Goal: Obtain resource: Obtain resource

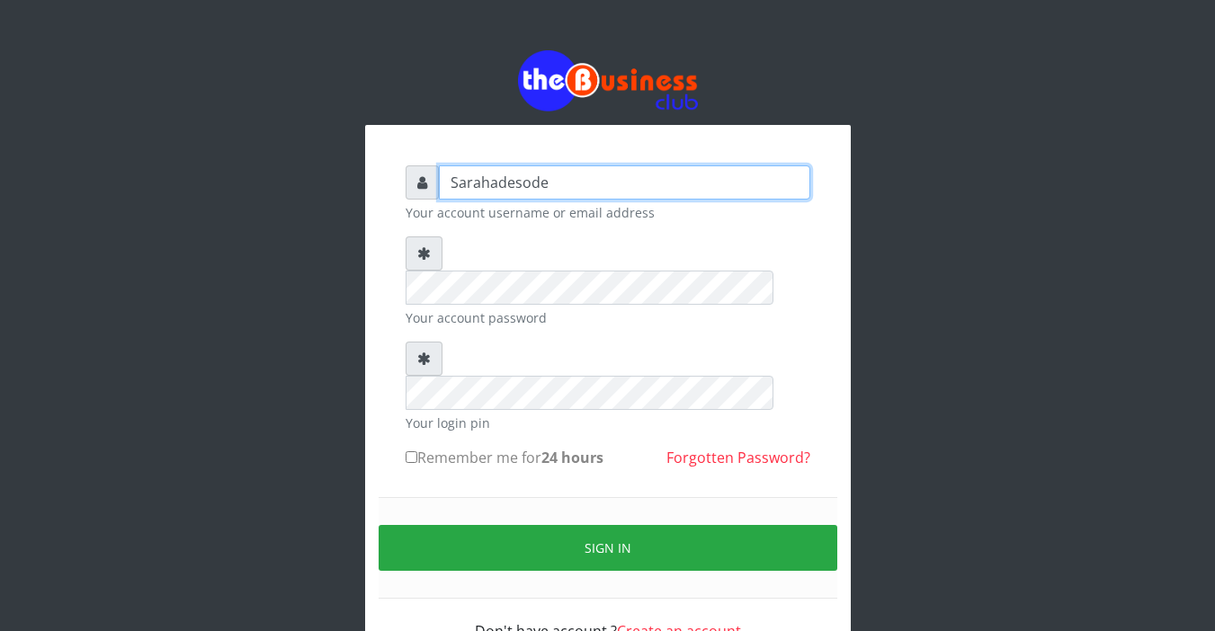
click at [527, 176] on input "Sarahadesode" at bounding box center [624, 182] width 371 height 34
click at [564, 183] on input "Sarahadesode" at bounding box center [624, 182] width 371 height 34
type input "S"
type input "Sarahadesode"
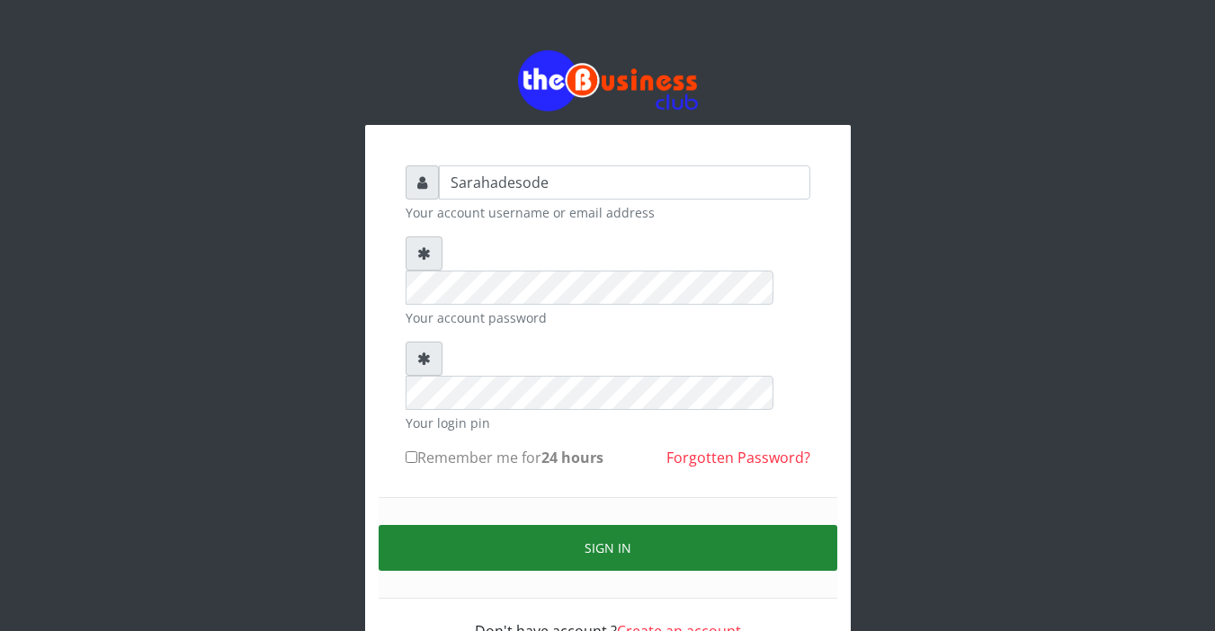
click at [589, 525] on button "Sign in" at bounding box center [608, 548] width 459 height 46
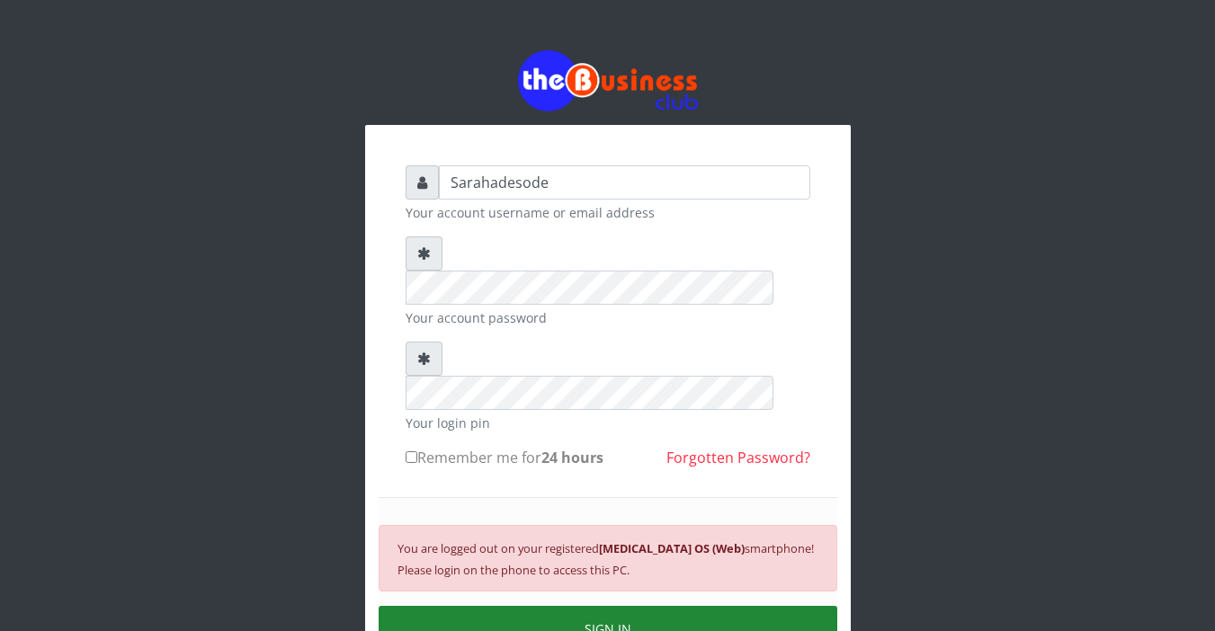
click at [609, 606] on button "SIGN IN" at bounding box center [608, 629] width 459 height 46
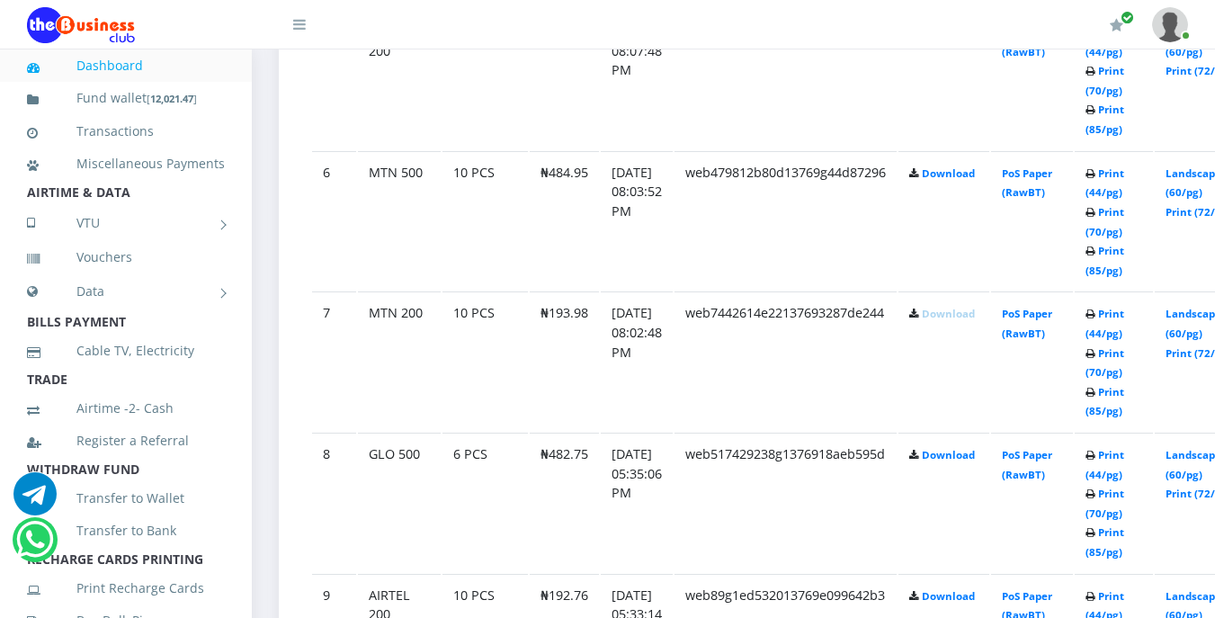
scroll to position [1727, 0]
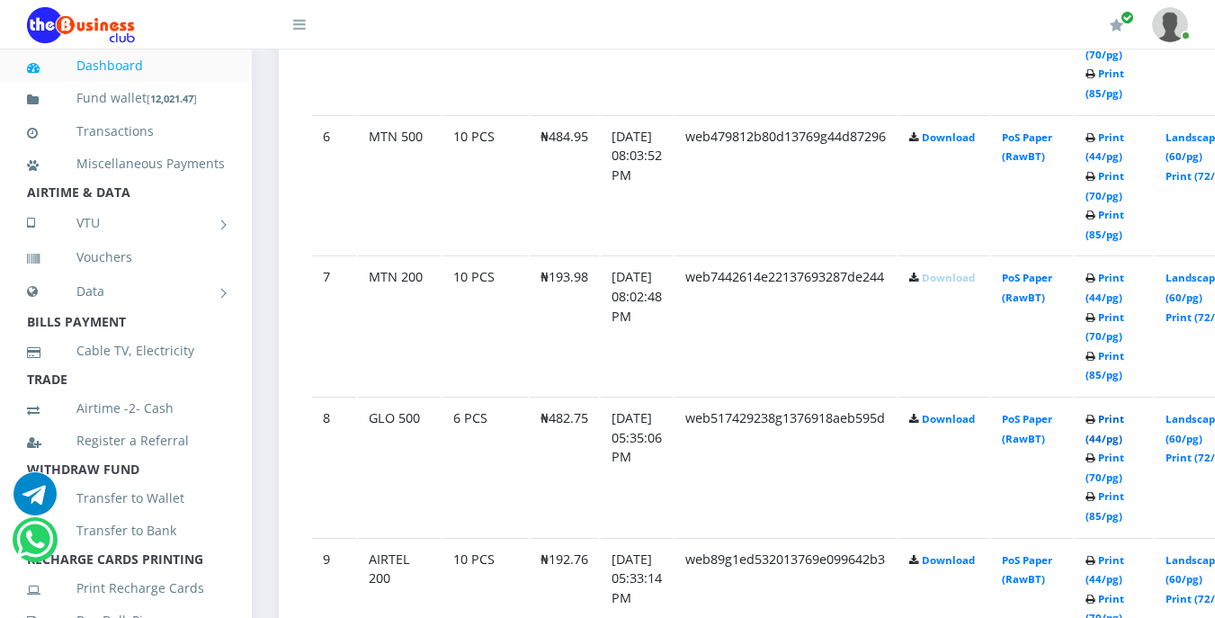
click at [1124, 423] on link "Print (44/pg)" at bounding box center [1104, 428] width 39 height 33
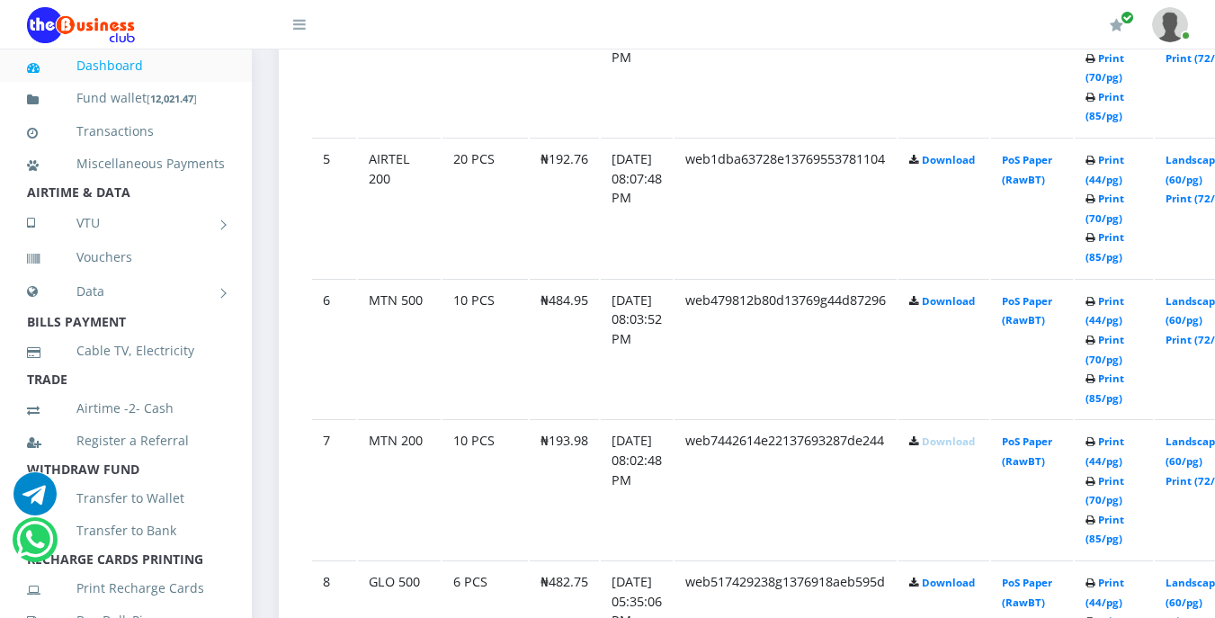
scroll to position [1599, 0]
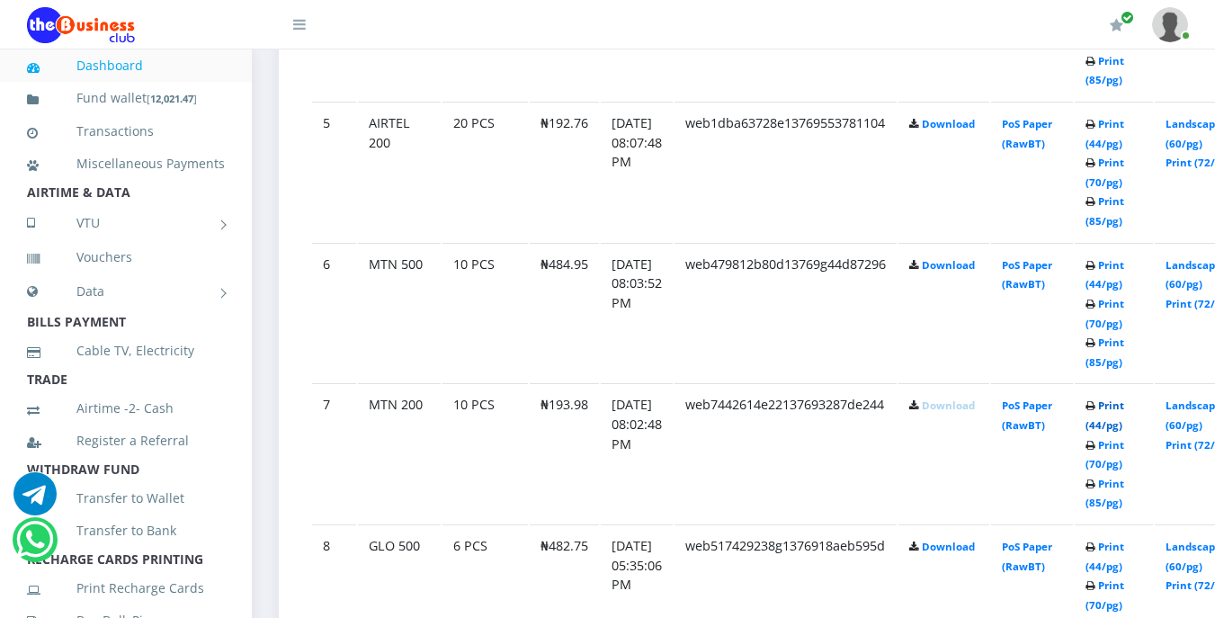
click at [1124, 410] on link "Print (44/pg)" at bounding box center [1104, 414] width 39 height 33
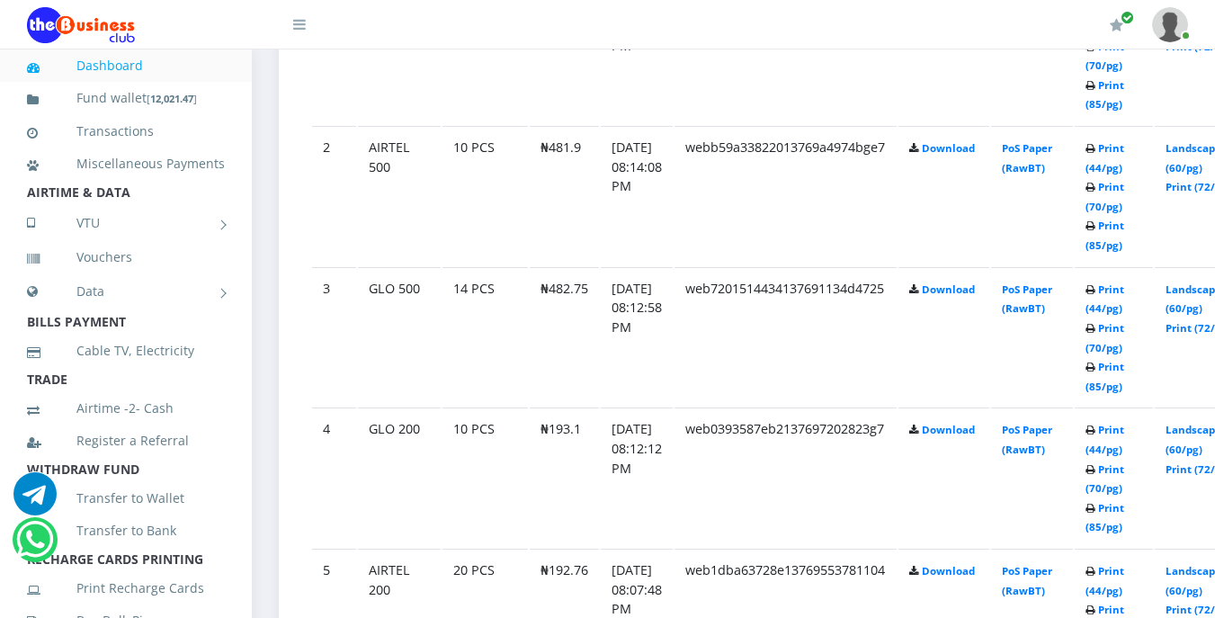
scroll to position [1417, 0]
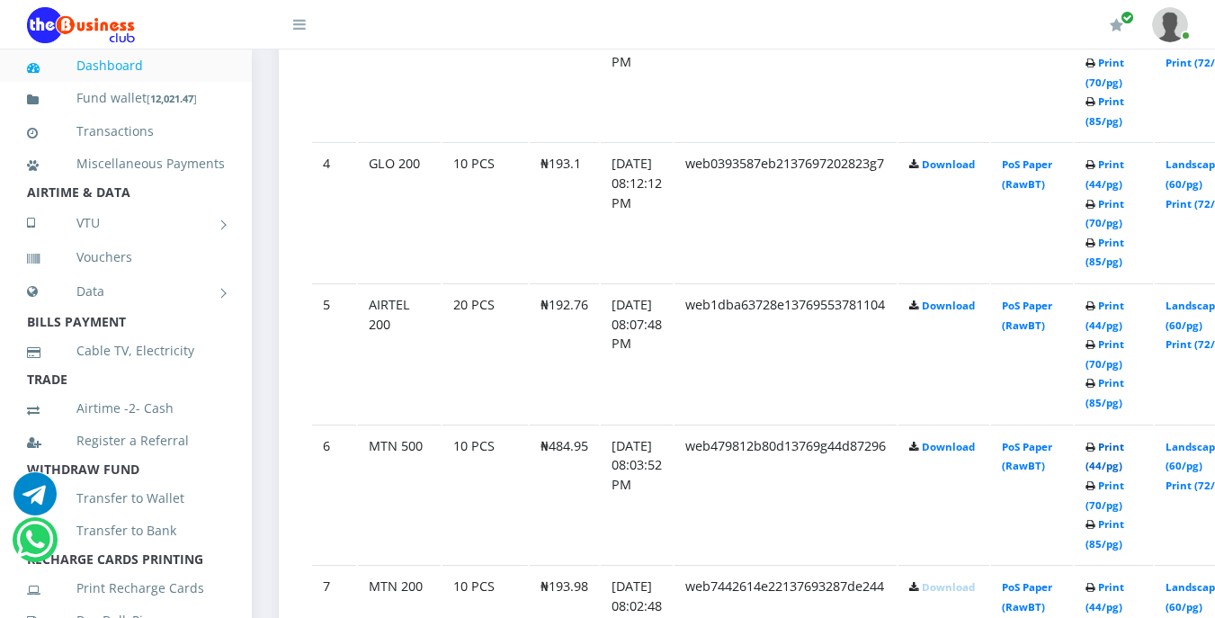
click at [1124, 450] on link "Print (44/pg)" at bounding box center [1104, 456] width 39 height 33
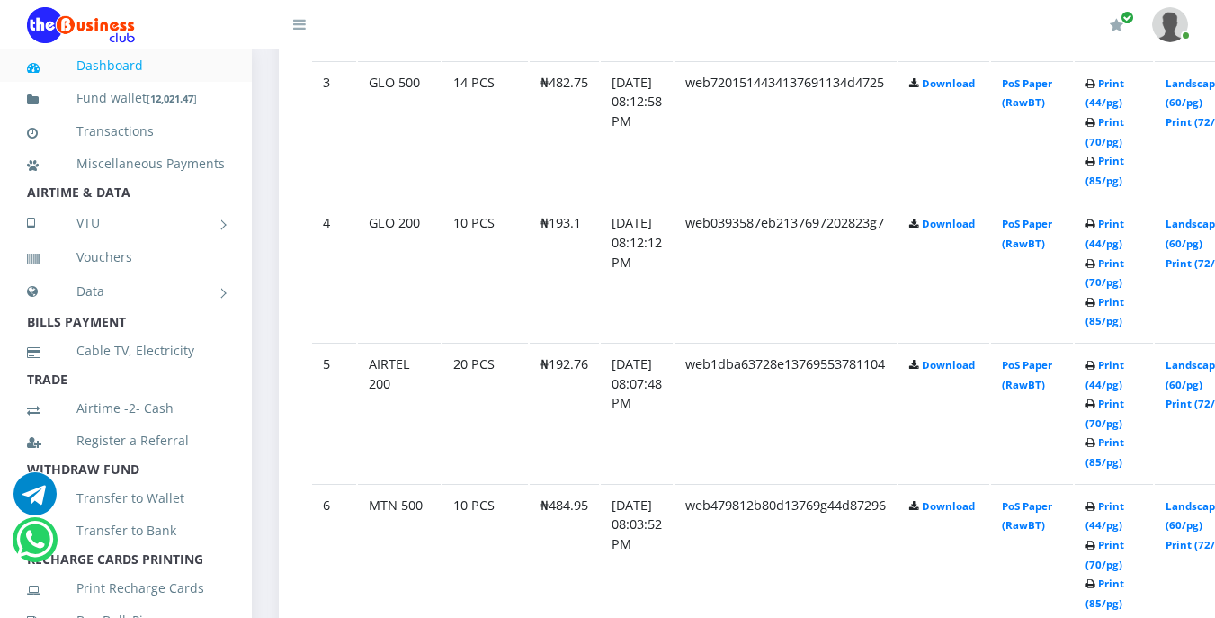
scroll to position [1417, 0]
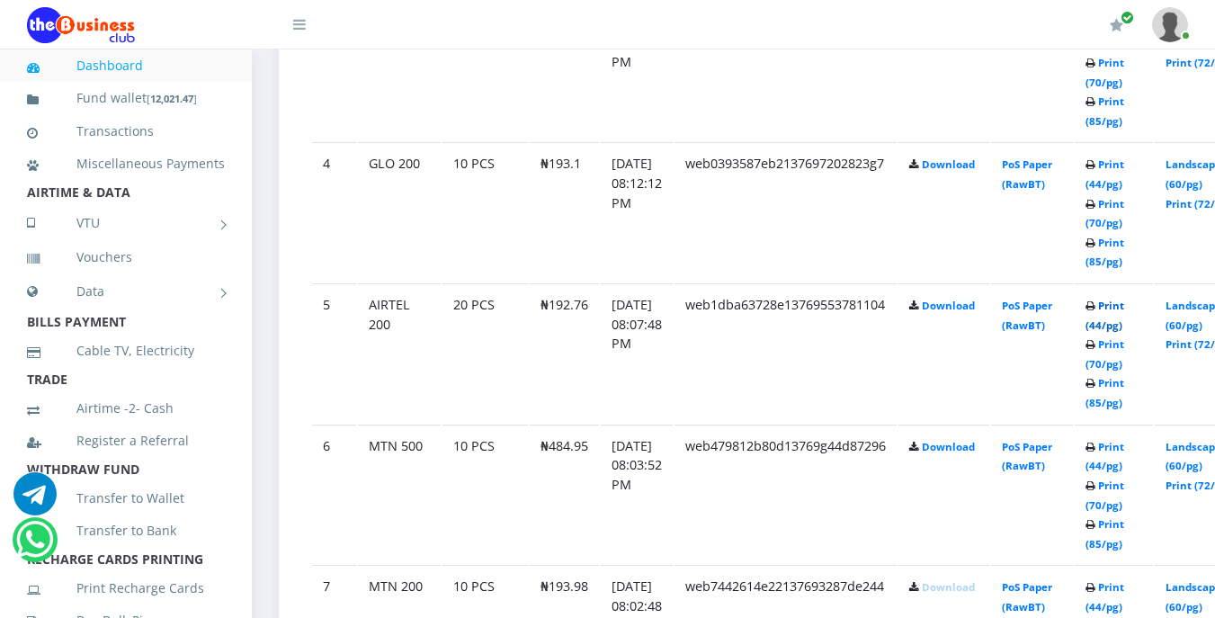
click at [1124, 309] on link "Print (44/pg)" at bounding box center [1104, 315] width 39 height 33
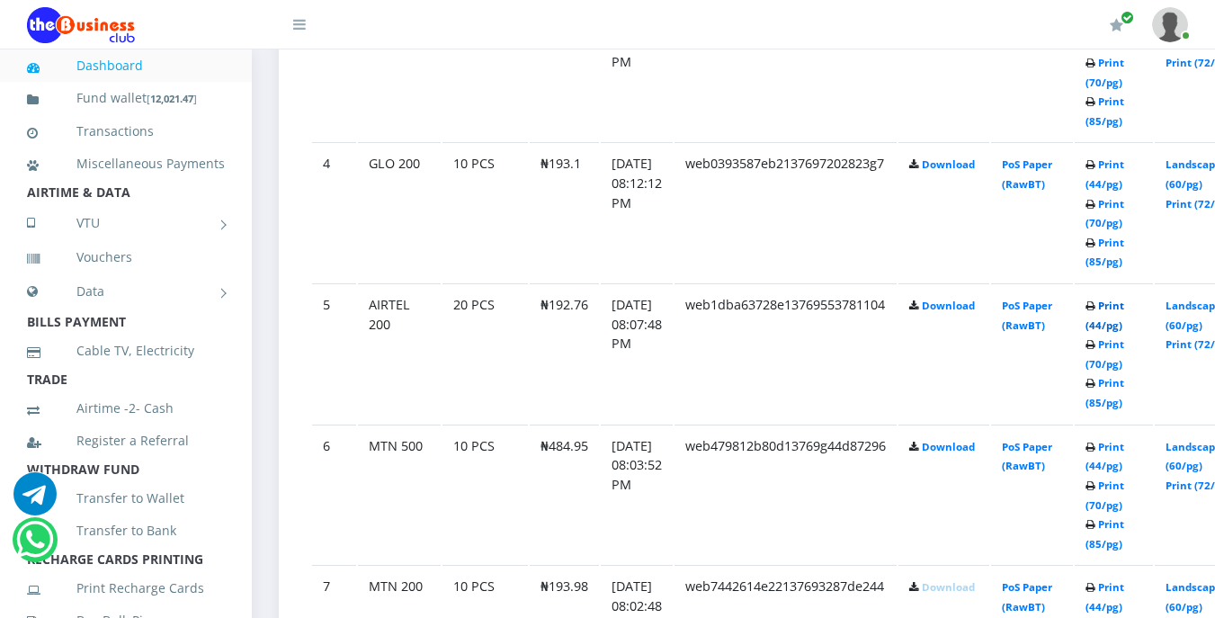
click at [1124, 312] on link "Print (44/pg)" at bounding box center [1104, 315] width 39 height 33
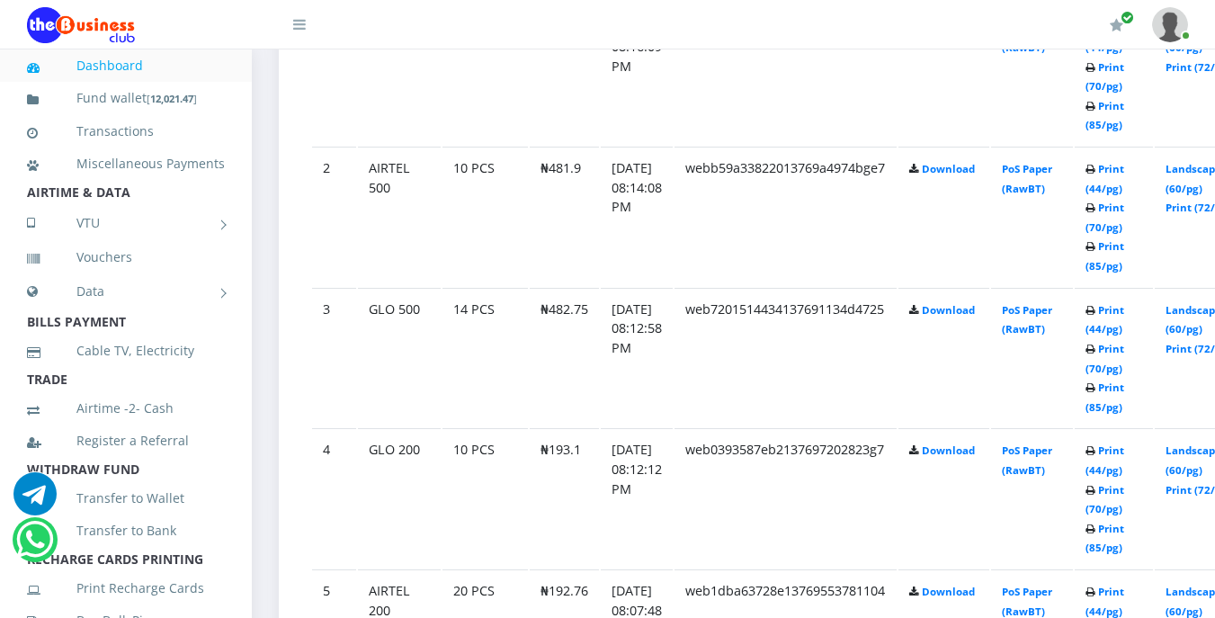
scroll to position [1167, 0]
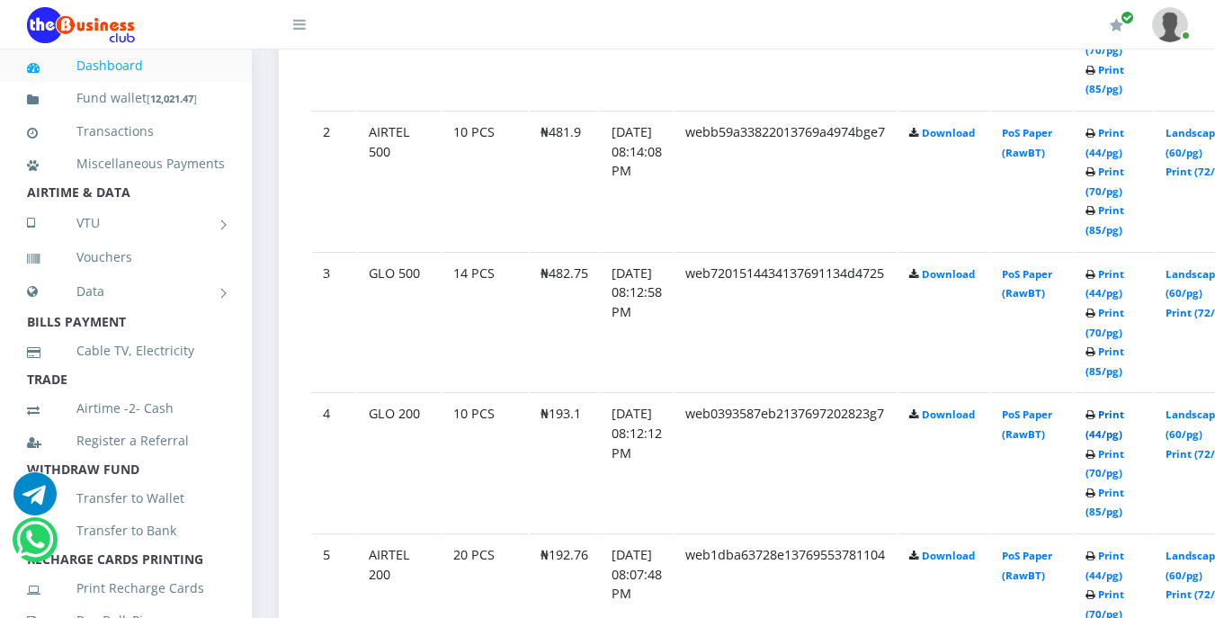
click at [1124, 417] on link "Print (44/pg)" at bounding box center [1104, 423] width 39 height 33
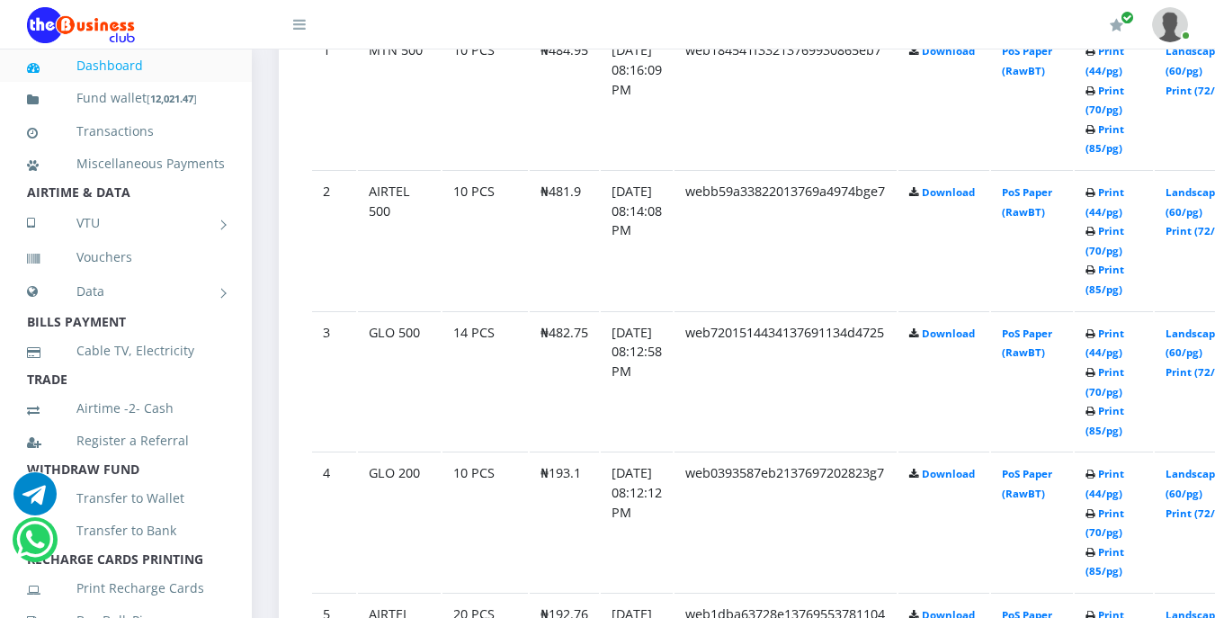
scroll to position [1167, 0]
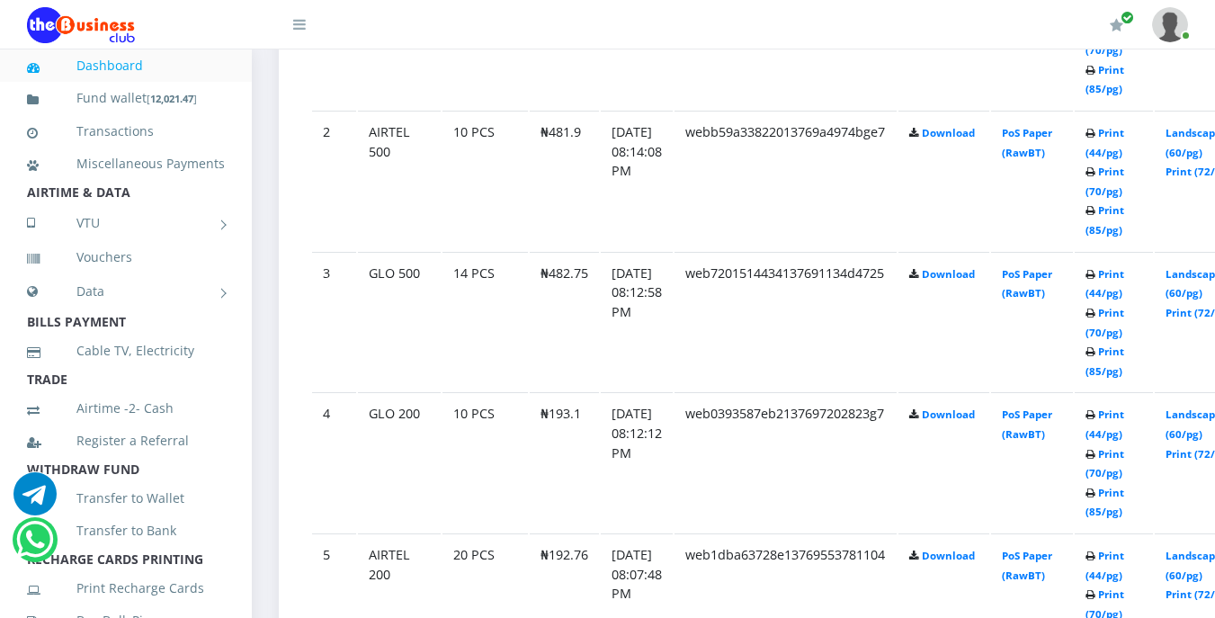
click at [470, 185] on td "10 PCS" at bounding box center [484, 180] width 85 height 139
click at [1124, 279] on link "Print (44/pg)" at bounding box center [1104, 283] width 39 height 33
click at [1124, 275] on link "Print (44/pg)" at bounding box center [1104, 283] width 39 height 33
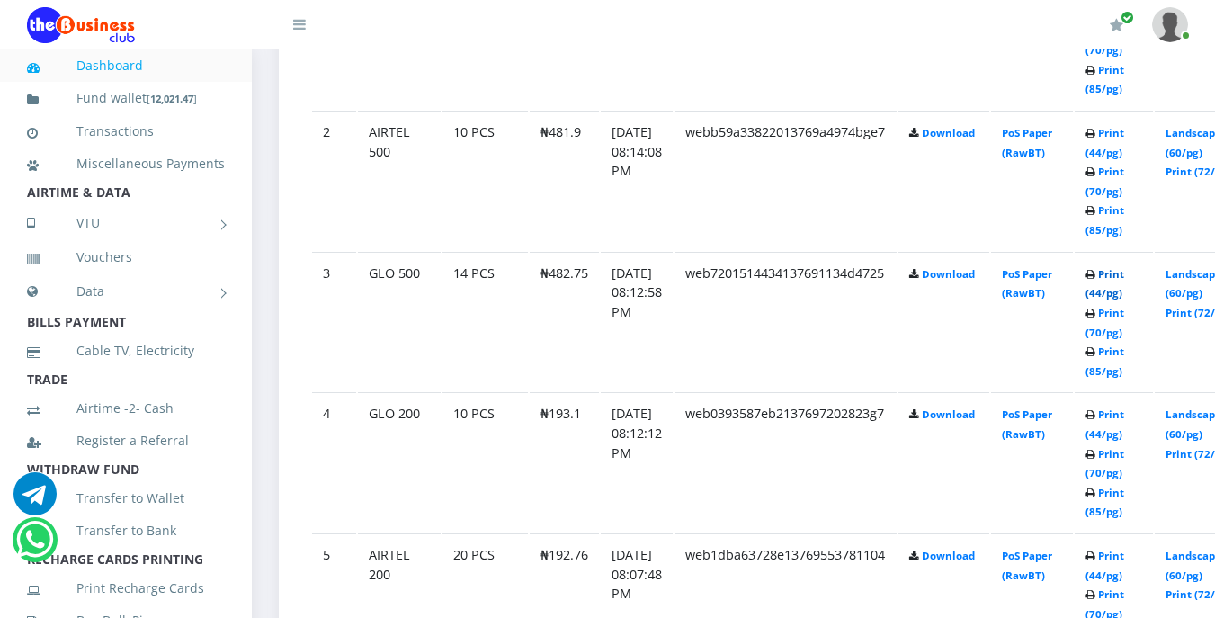
click at [1124, 276] on link "Print (44/pg)" at bounding box center [1104, 283] width 39 height 33
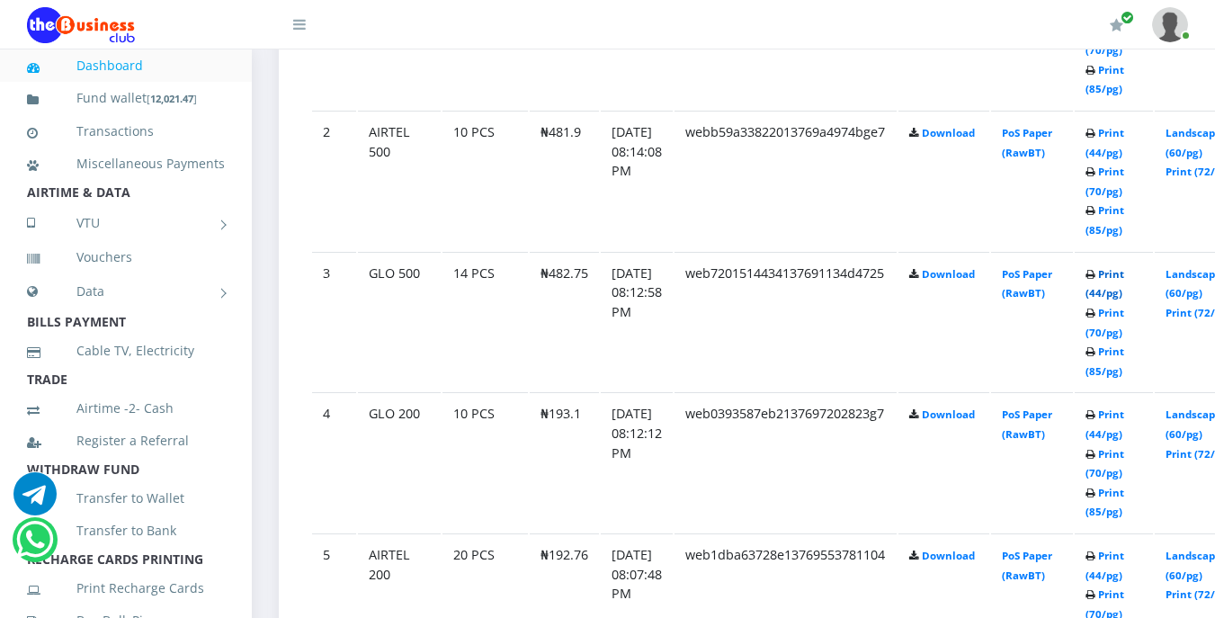
click at [1124, 273] on link "Print (44/pg)" at bounding box center [1104, 283] width 39 height 33
click at [1124, 271] on link "Print (44/pg)" at bounding box center [1104, 283] width 39 height 33
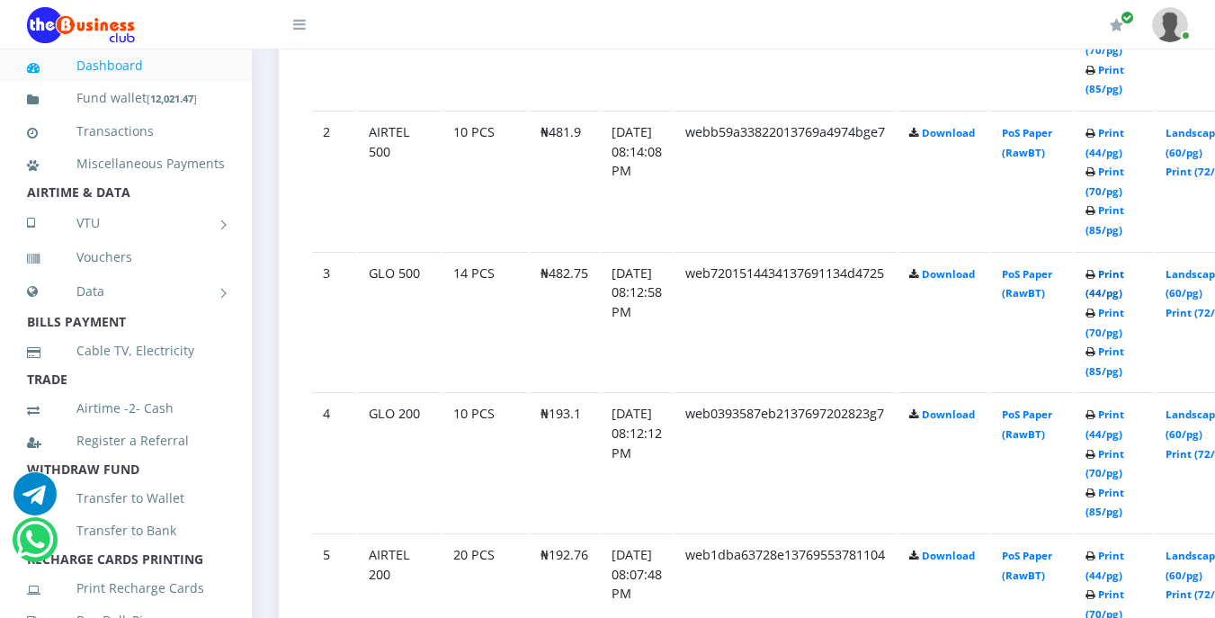
click at [1124, 277] on link "Print (44/pg)" at bounding box center [1104, 283] width 39 height 33
click at [1124, 274] on link "Print (44/pg)" at bounding box center [1104, 283] width 39 height 33
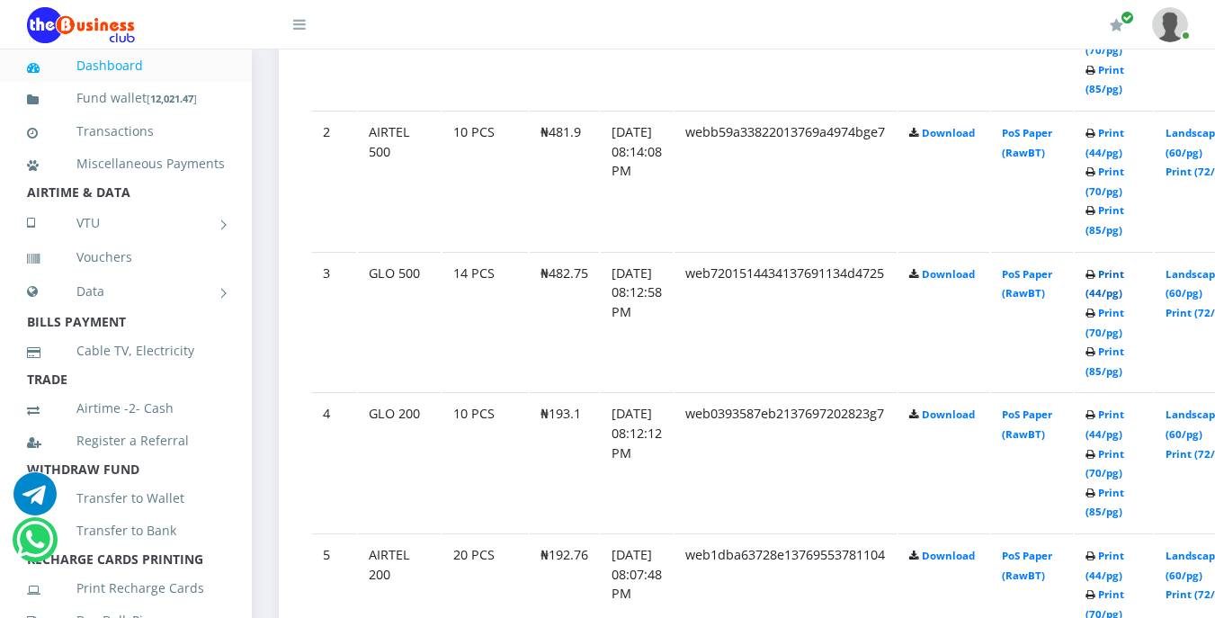
click at [1124, 274] on link "Print (44/pg)" at bounding box center [1104, 283] width 39 height 33
click at [1124, 278] on link "Print (44/pg)" at bounding box center [1104, 283] width 39 height 33
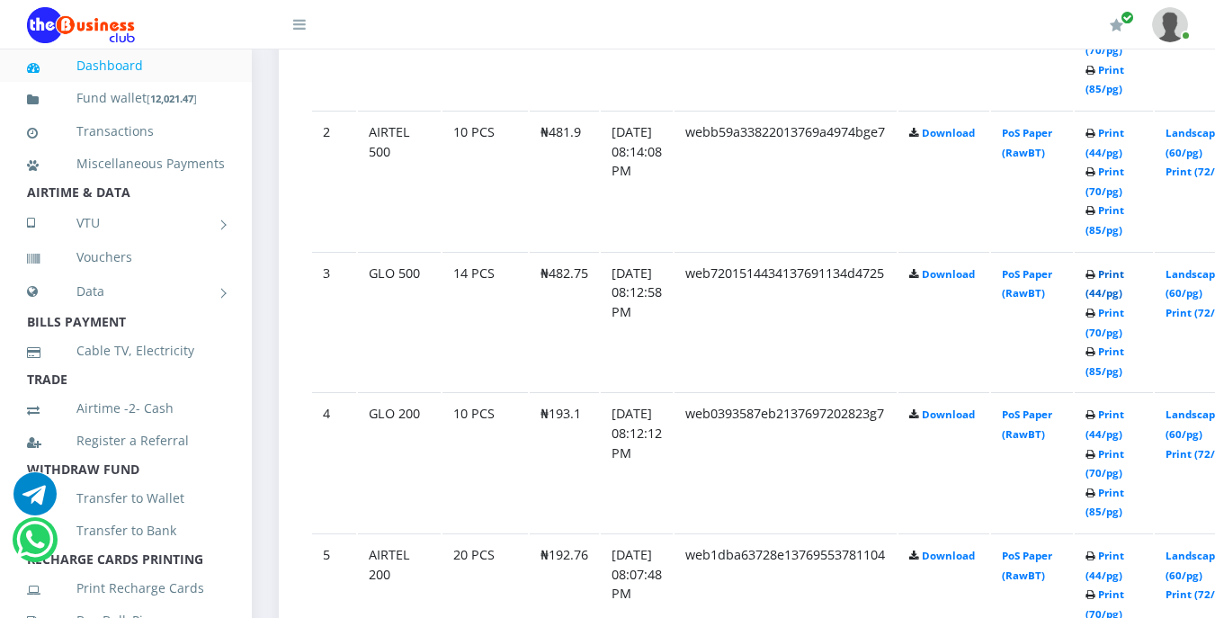
click at [1124, 278] on link "Print (44/pg)" at bounding box center [1104, 283] width 39 height 33
click at [1124, 275] on link "Print (44/pg)" at bounding box center [1104, 283] width 39 height 33
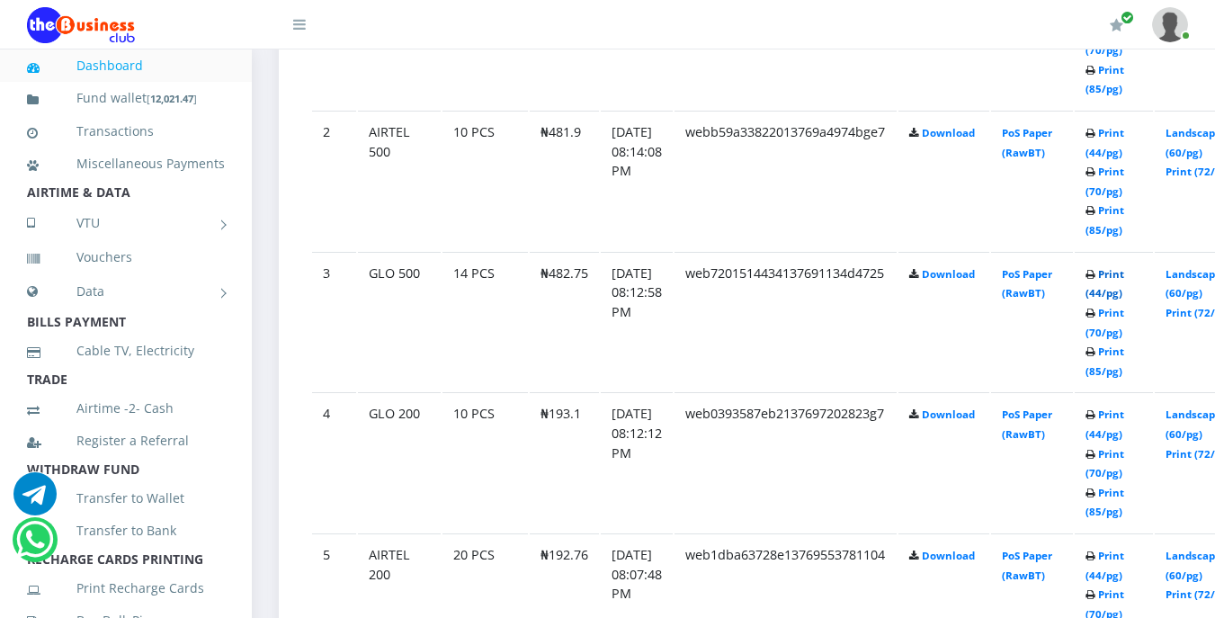
click at [1124, 275] on link "Print (44/pg)" at bounding box center [1104, 283] width 39 height 33
click at [1124, 279] on link "Print (44/pg)" at bounding box center [1104, 283] width 39 height 33
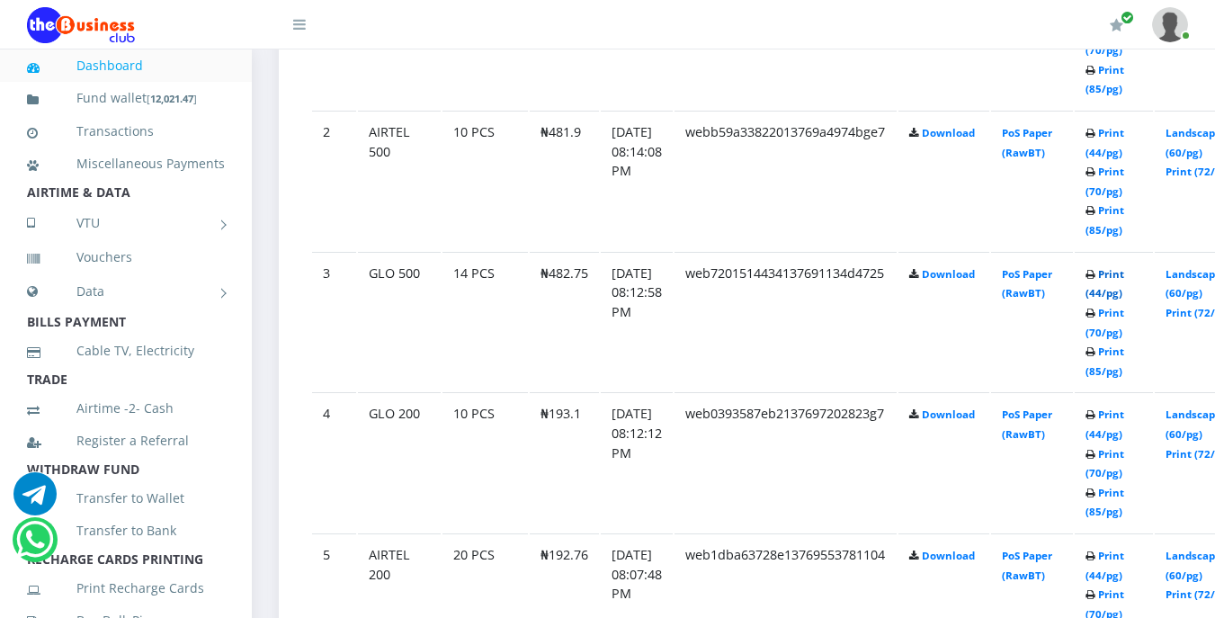
click at [1124, 271] on link "Print (44/pg)" at bounding box center [1104, 283] width 39 height 33
click at [1124, 282] on link "Print (44/pg)" at bounding box center [1104, 283] width 39 height 33
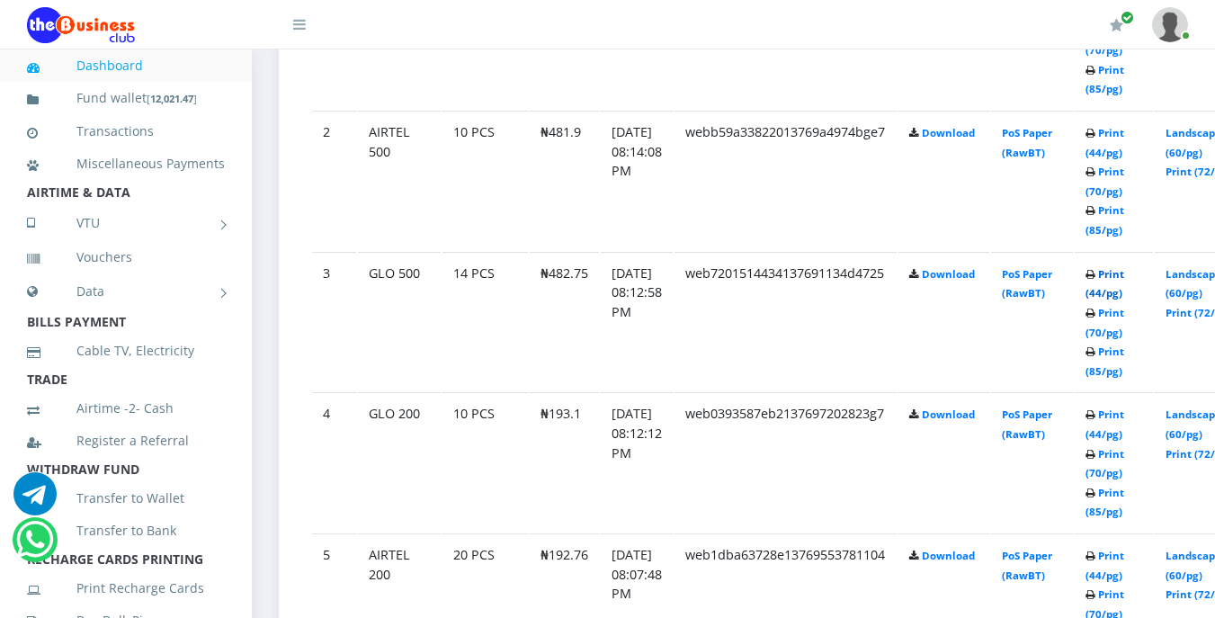
click at [1124, 282] on link "Print (44/pg)" at bounding box center [1104, 283] width 39 height 33
click at [1124, 279] on link "Print (44/pg)" at bounding box center [1104, 283] width 39 height 33
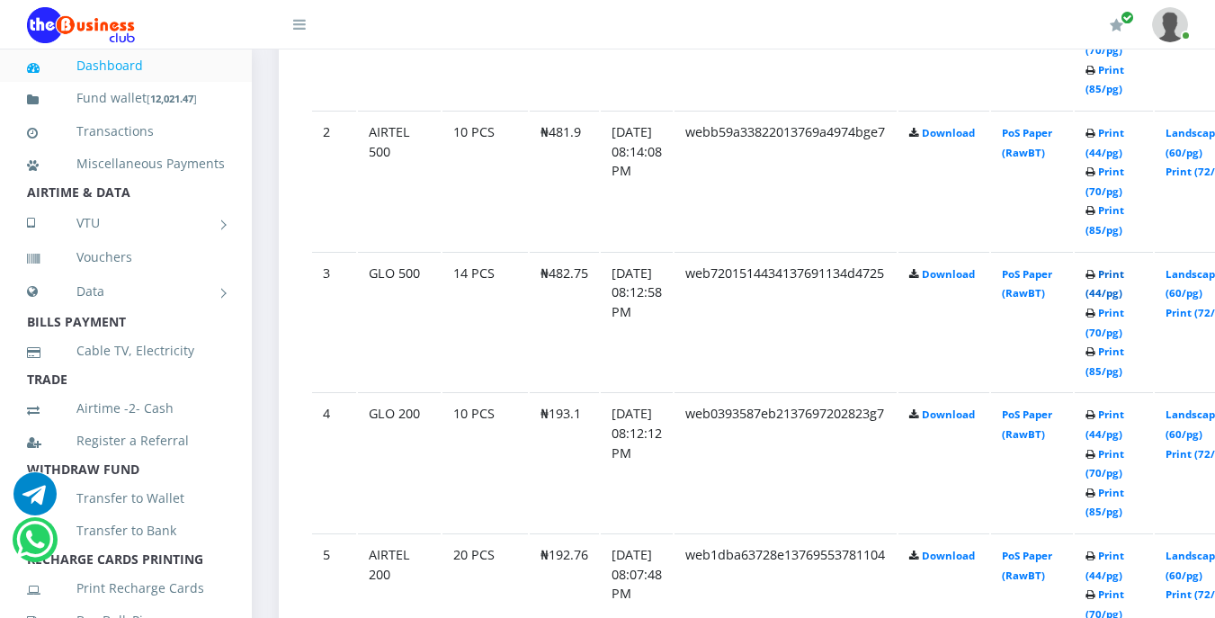
click at [1124, 278] on link "Print (44/pg)" at bounding box center [1104, 283] width 39 height 33
click at [1124, 275] on link "Print (44/pg)" at bounding box center [1104, 283] width 39 height 33
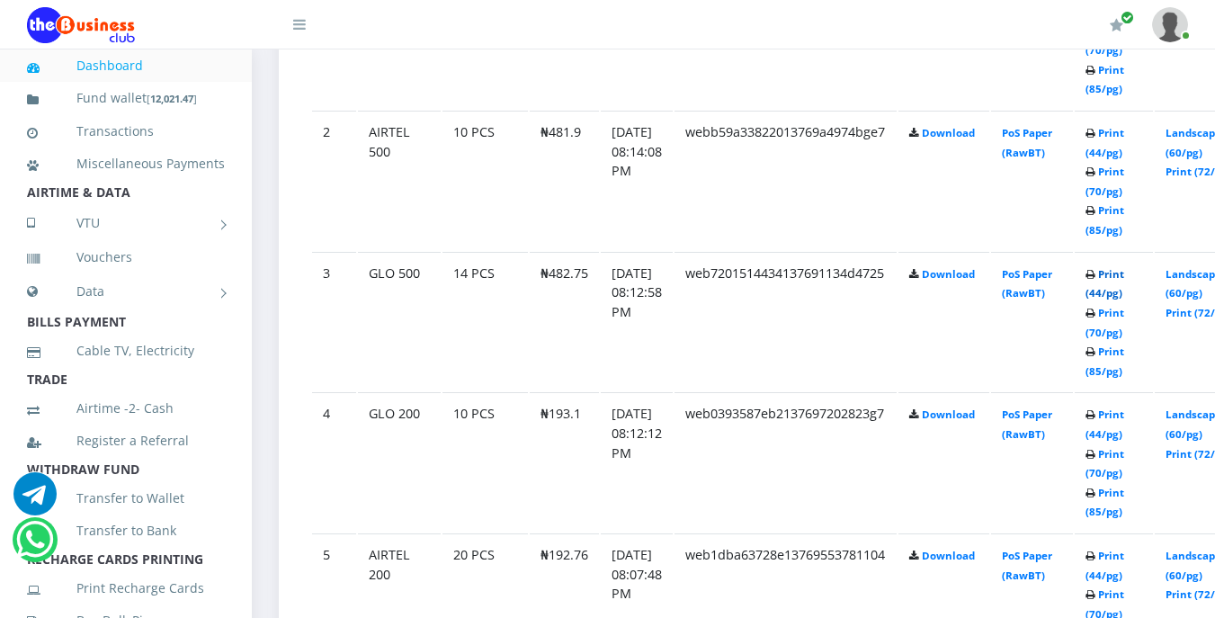
click at [1124, 275] on link "Print (44/pg)" at bounding box center [1104, 283] width 39 height 33
click at [1095, 276] on icon at bounding box center [1090, 275] width 10 height 11
click at [1124, 279] on link "Print (44/pg)" at bounding box center [1104, 283] width 39 height 33
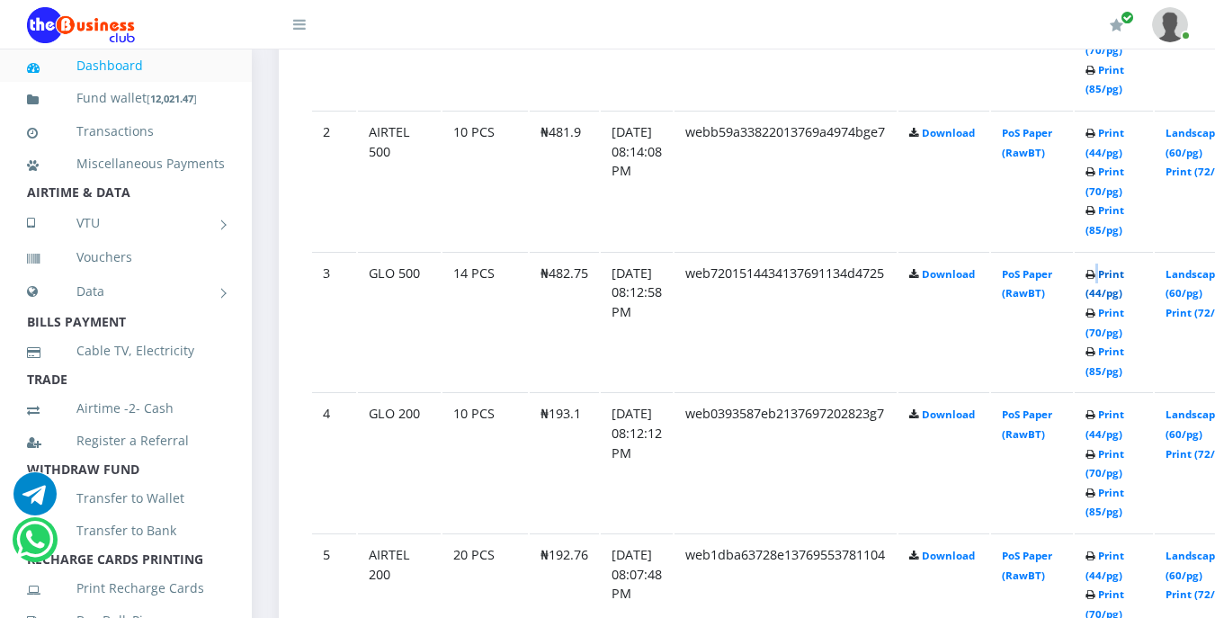
click at [1124, 273] on link "Print (44/pg)" at bounding box center [1104, 283] width 39 height 33
click at [1124, 278] on link "Print (44/pg)" at bounding box center [1104, 283] width 39 height 33
click at [1095, 276] on icon at bounding box center [1090, 275] width 10 height 11
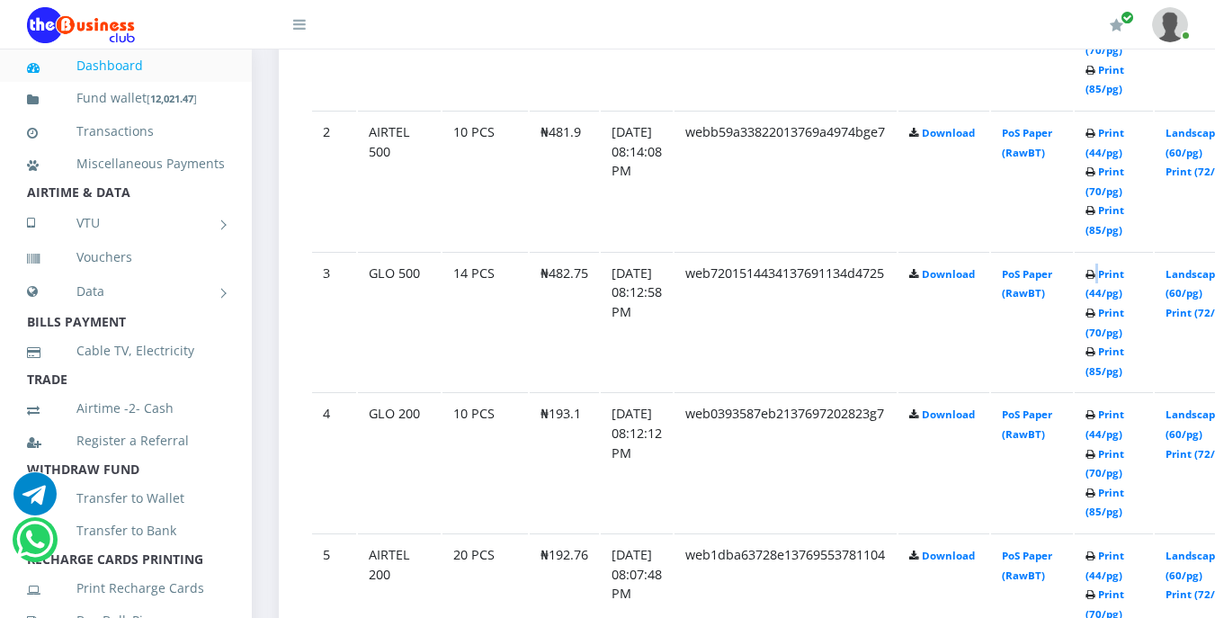
click at [1095, 276] on icon at bounding box center [1090, 275] width 10 height 11
click at [1124, 273] on link "Print (44/pg)" at bounding box center [1104, 283] width 39 height 33
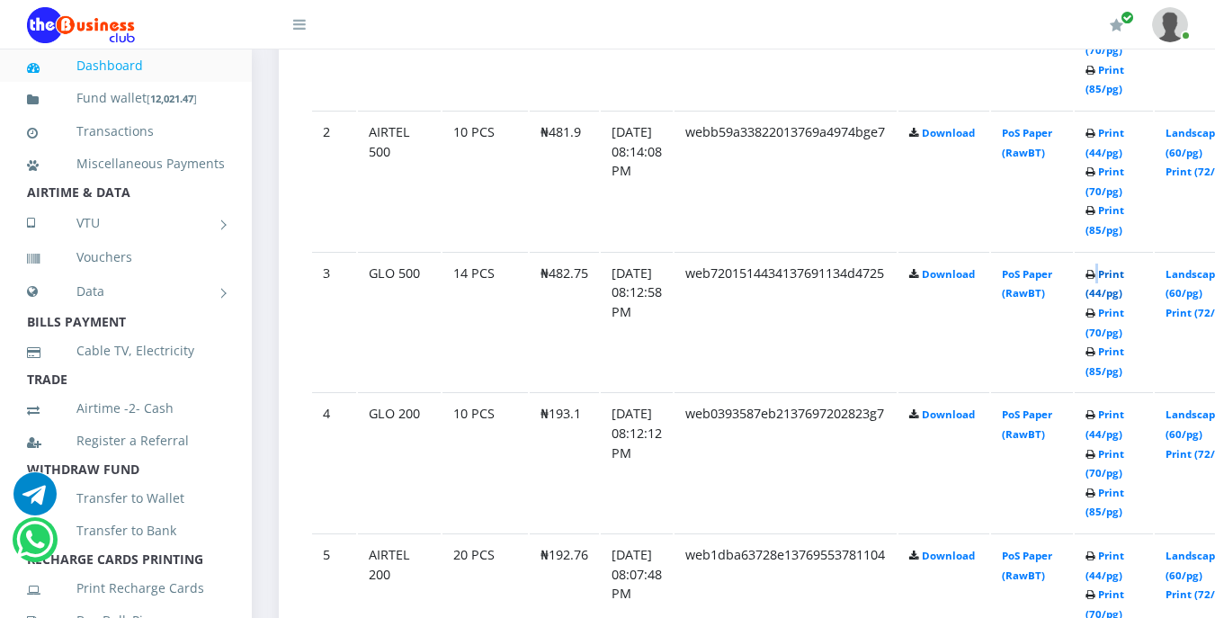
click at [1124, 273] on link "Print (44/pg)" at bounding box center [1104, 283] width 39 height 33
click at [1124, 276] on link "Print (44/pg)" at bounding box center [1104, 283] width 39 height 33
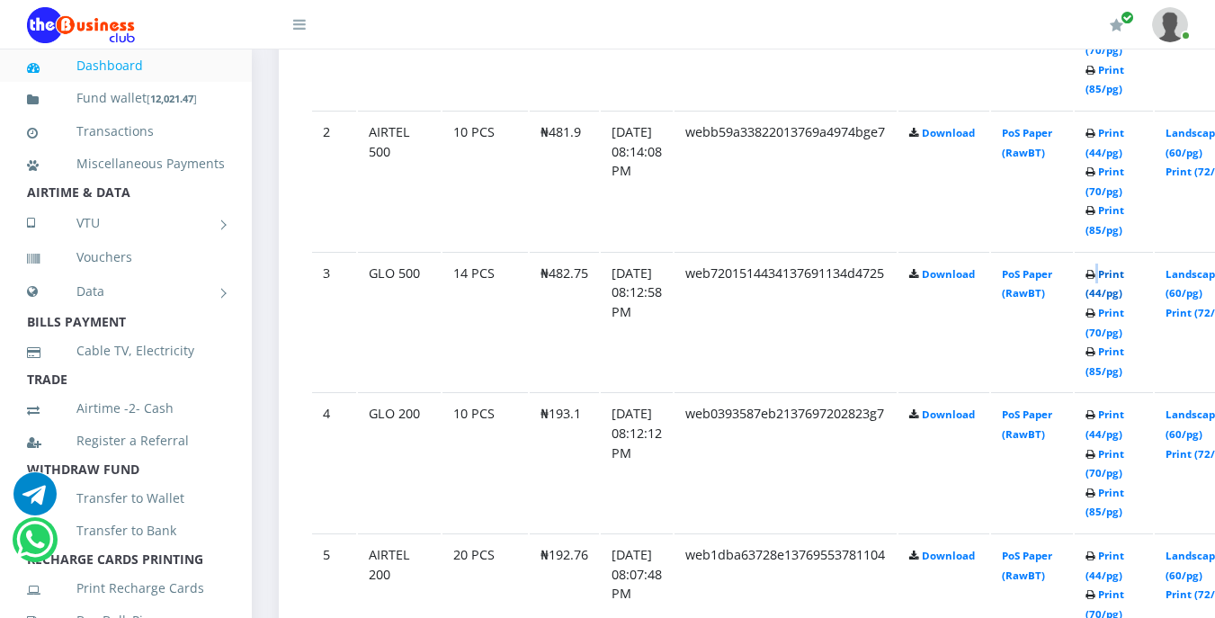
click at [1124, 276] on link "Print (44/pg)" at bounding box center [1104, 283] width 39 height 33
click at [1124, 275] on link "Print (44/pg)" at bounding box center [1104, 283] width 39 height 33
click at [1095, 274] on icon at bounding box center [1090, 275] width 10 height 11
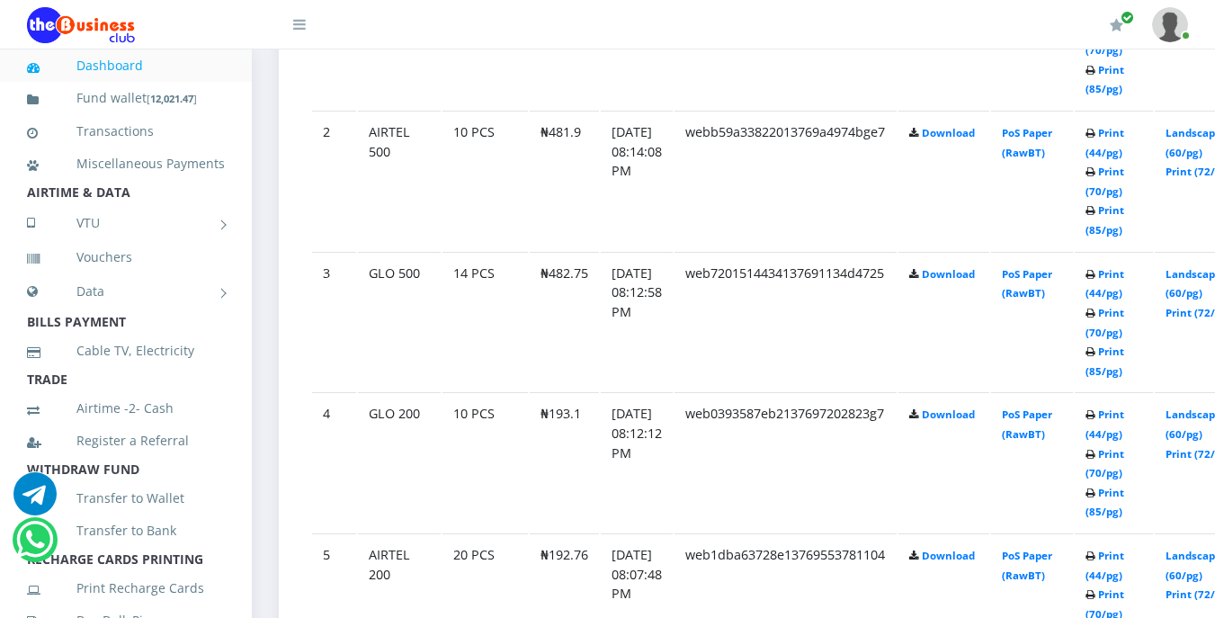
click at [1095, 274] on icon at bounding box center [1090, 275] width 10 height 11
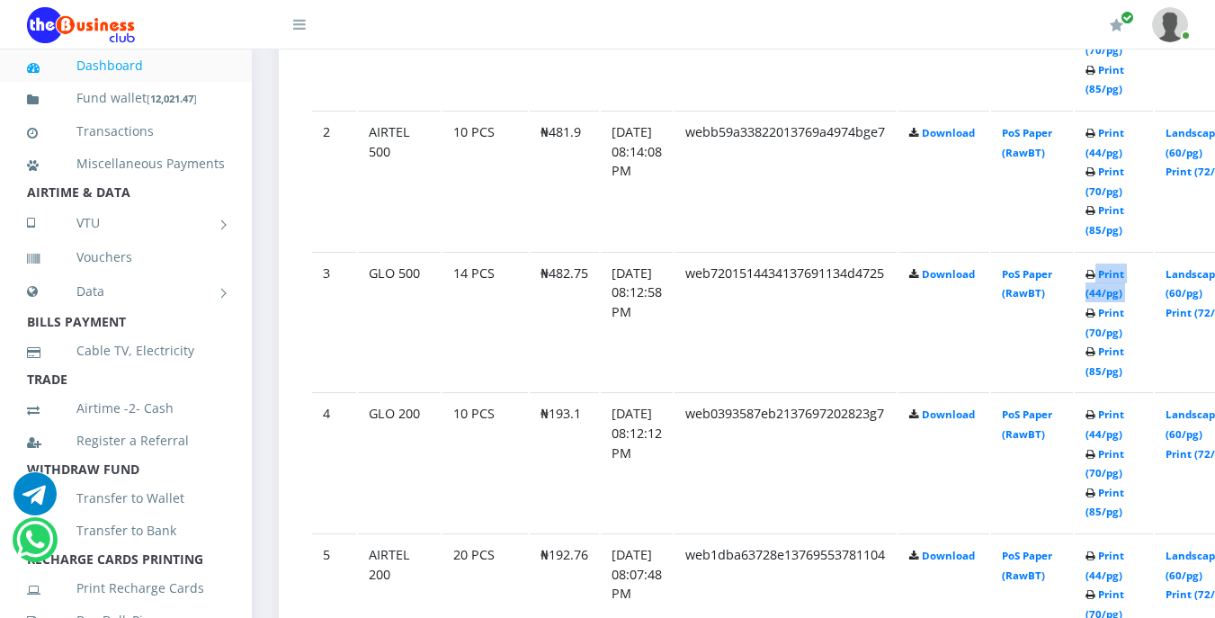
click at [1095, 274] on icon at bounding box center [1090, 275] width 10 height 11
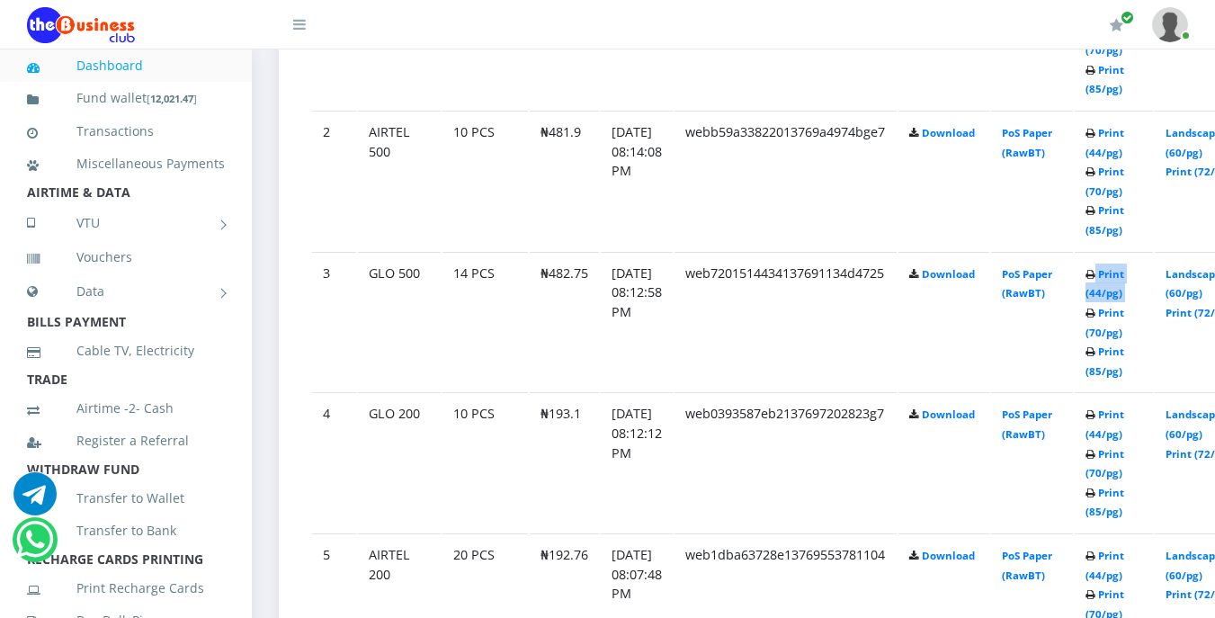
click at [1095, 274] on icon at bounding box center [1090, 275] width 10 height 11
click at [1124, 278] on link "Print (44/pg)" at bounding box center [1104, 283] width 39 height 33
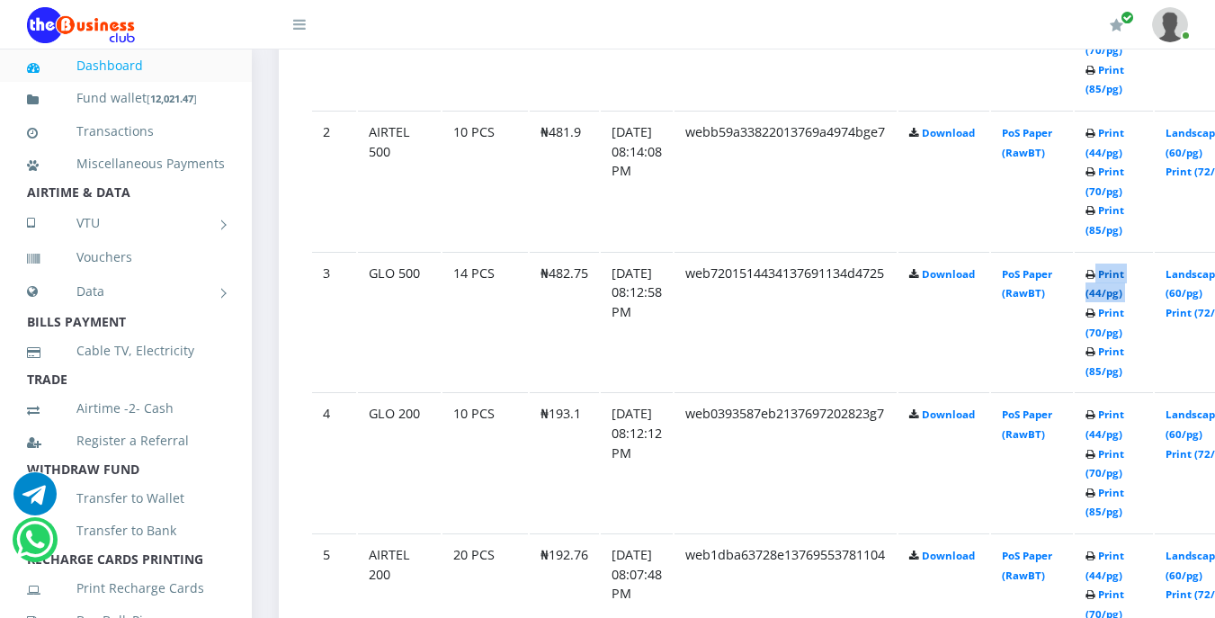
click at [1124, 278] on link "Print (44/pg)" at bounding box center [1104, 283] width 39 height 33
click at [714, 314] on td "web7201514434137691134d4725" at bounding box center [785, 321] width 222 height 139
click at [1121, 275] on b "Print (44/pg) Print (70/pg) Print (85/pg)" at bounding box center [1104, 322] width 39 height 111
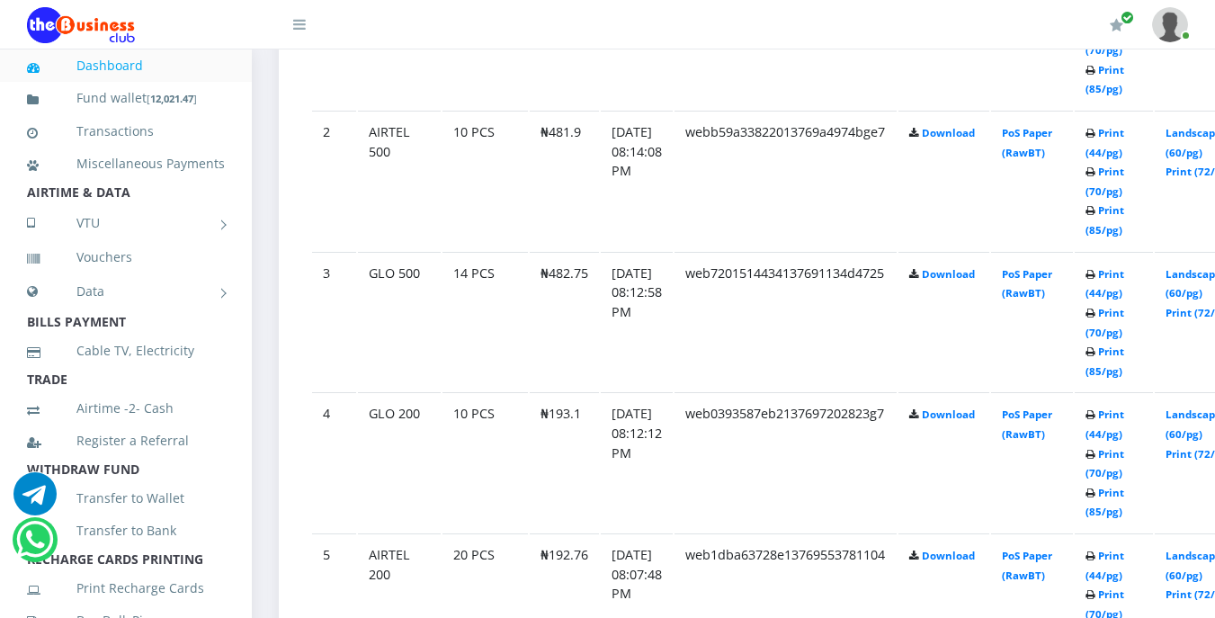
click at [1095, 280] on icon at bounding box center [1090, 275] width 10 height 11
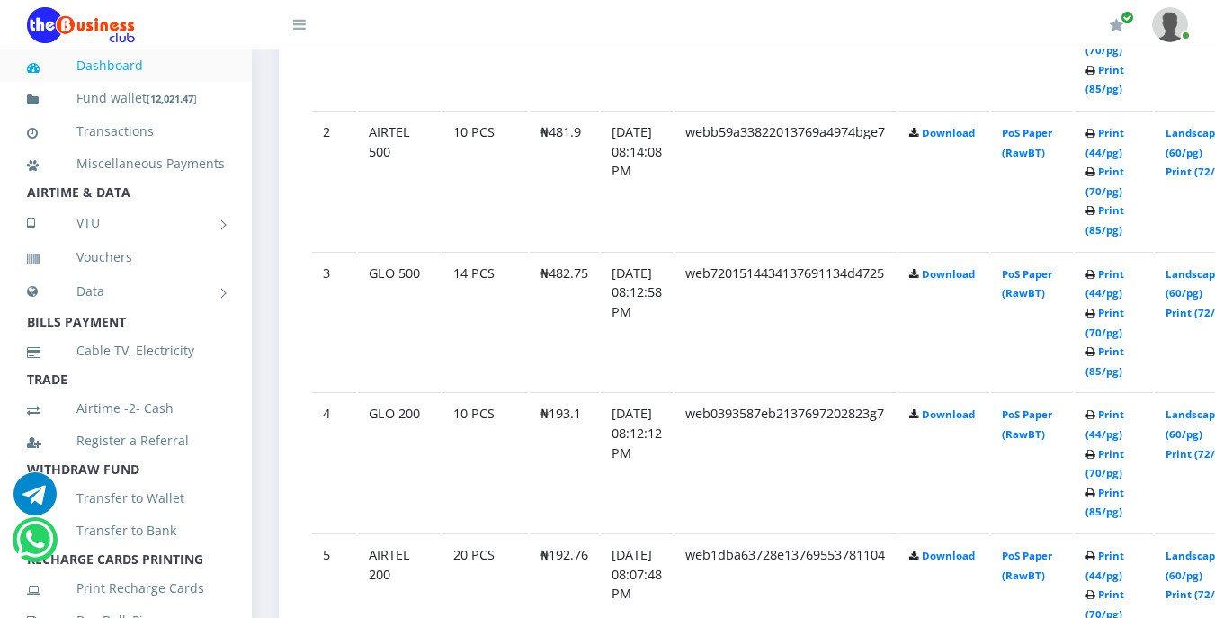
click at [1095, 280] on icon at bounding box center [1090, 275] width 10 height 11
click at [1121, 276] on b "Print (44/pg) Print (70/pg) Print (85/pg)" at bounding box center [1104, 322] width 39 height 111
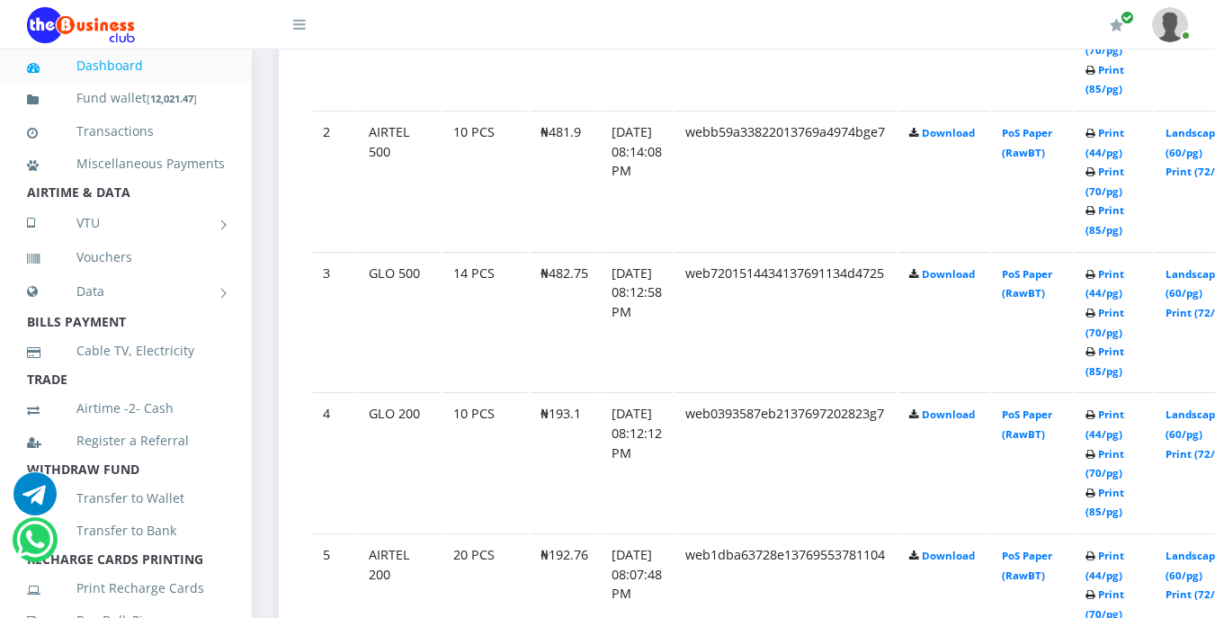
click at [1095, 276] on icon at bounding box center [1090, 275] width 10 height 11
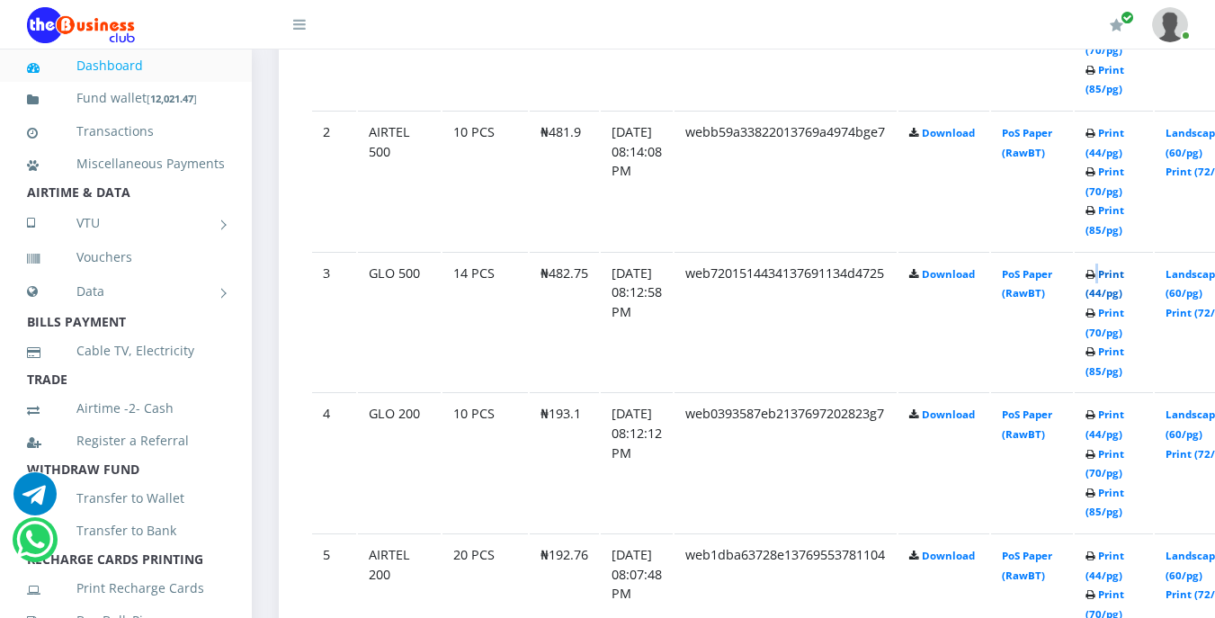
click at [1124, 277] on link "Print (44/pg)" at bounding box center [1104, 283] width 39 height 33
click at [1124, 297] on link "Print (44/pg)" at bounding box center [1104, 283] width 39 height 33
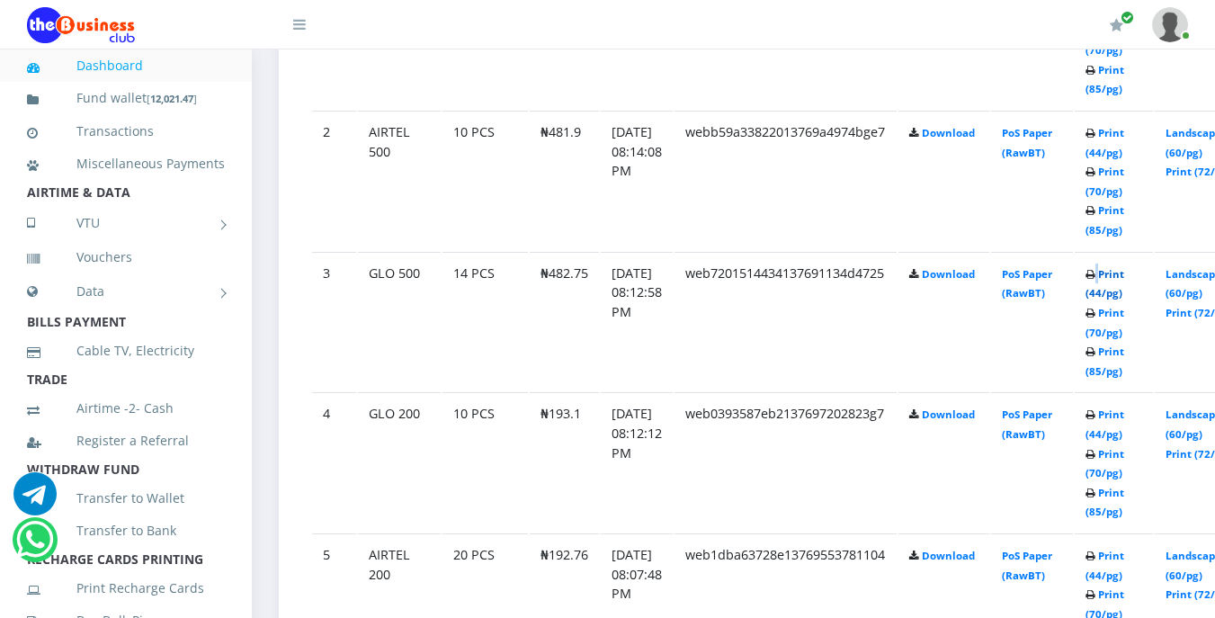
click at [1124, 297] on link "Print (44/pg)" at bounding box center [1104, 283] width 39 height 33
click at [1124, 279] on link "Print (44/pg)" at bounding box center [1104, 283] width 39 height 33
click at [1124, 274] on link "Print (44/pg)" at bounding box center [1104, 283] width 39 height 33
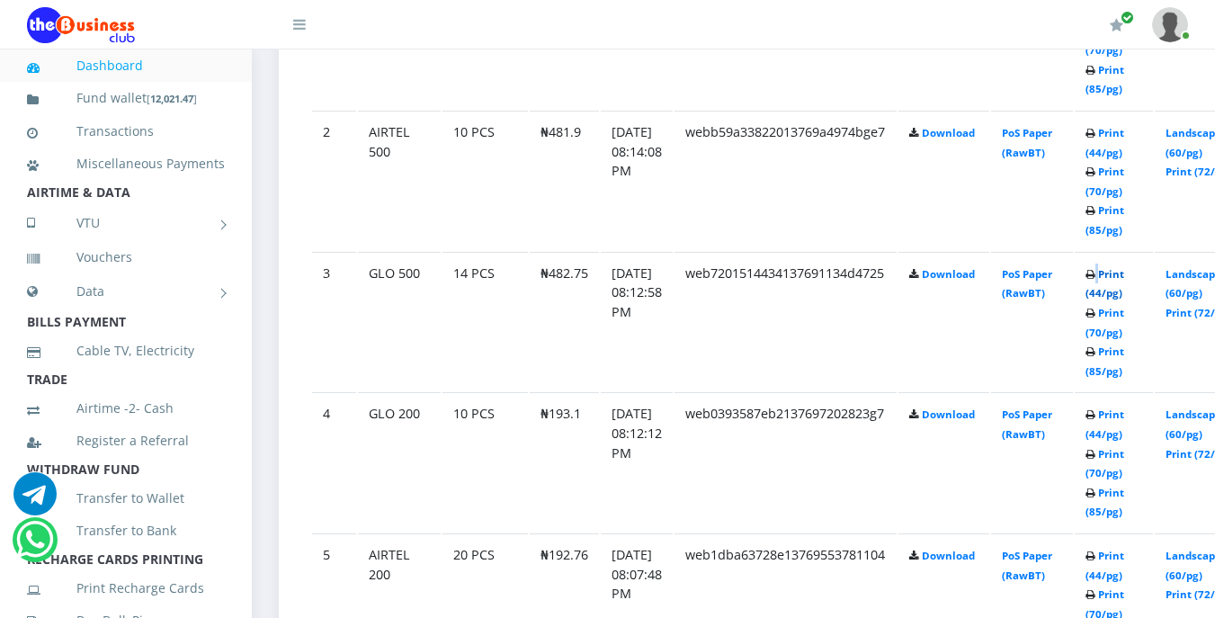
click at [1124, 274] on link "Print (44/pg)" at bounding box center [1104, 283] width 39 height 33
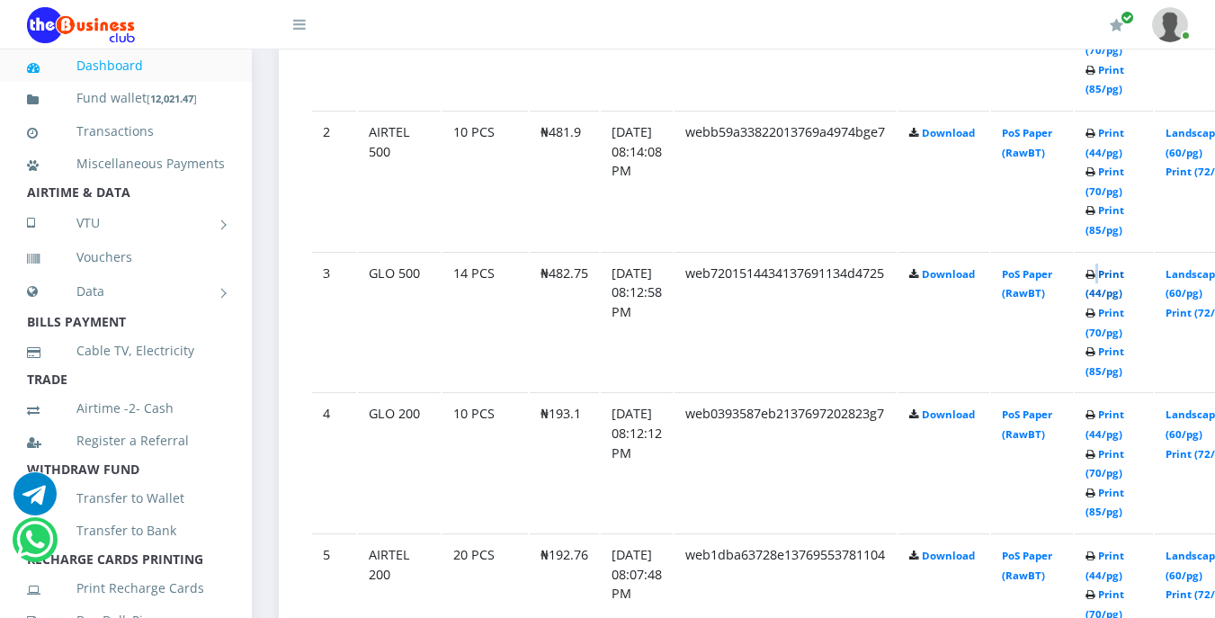
click at [1124, 274] on link "Print (44/pg)" at bounding box center [1104, 283] width 39 height 33
click at [1124, 277] on link "Print (44/pg)" at bounding box center [1104, 283] width 39 height 33
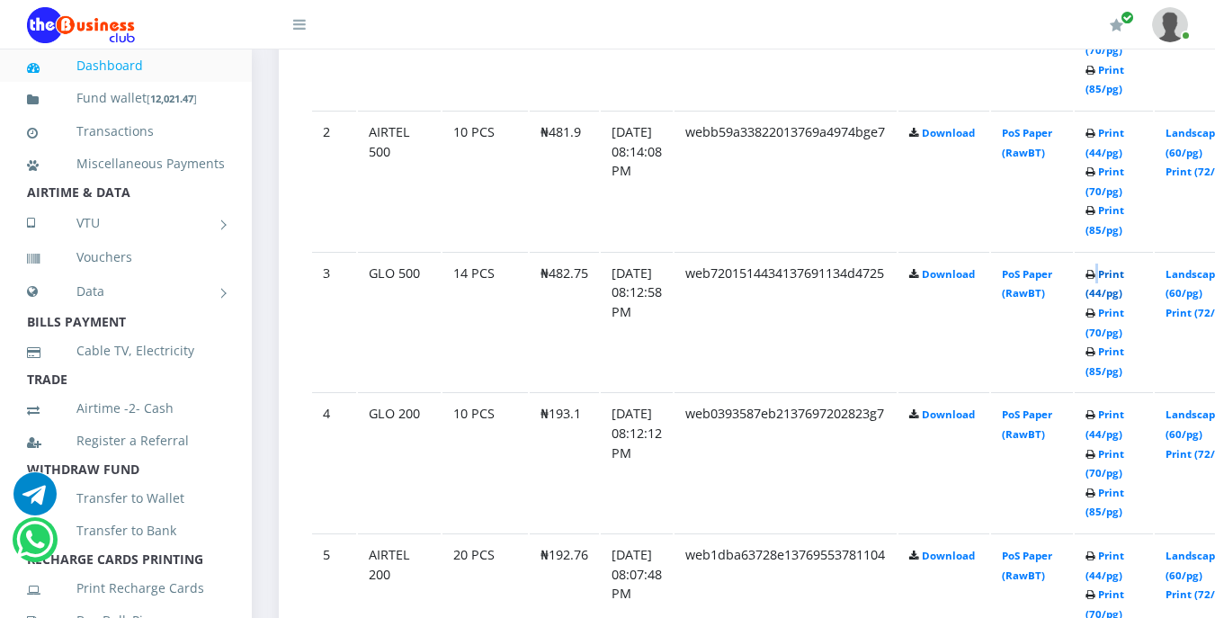
click at [1124, 277] on link "Print (44/pg)" at bounding box center [1104, 283] width 39 height 33
click at [1199, 284] on td "Landscape (60/pg) Print (72/pg)" at bounding box center [1202, 321] width 94 height 139
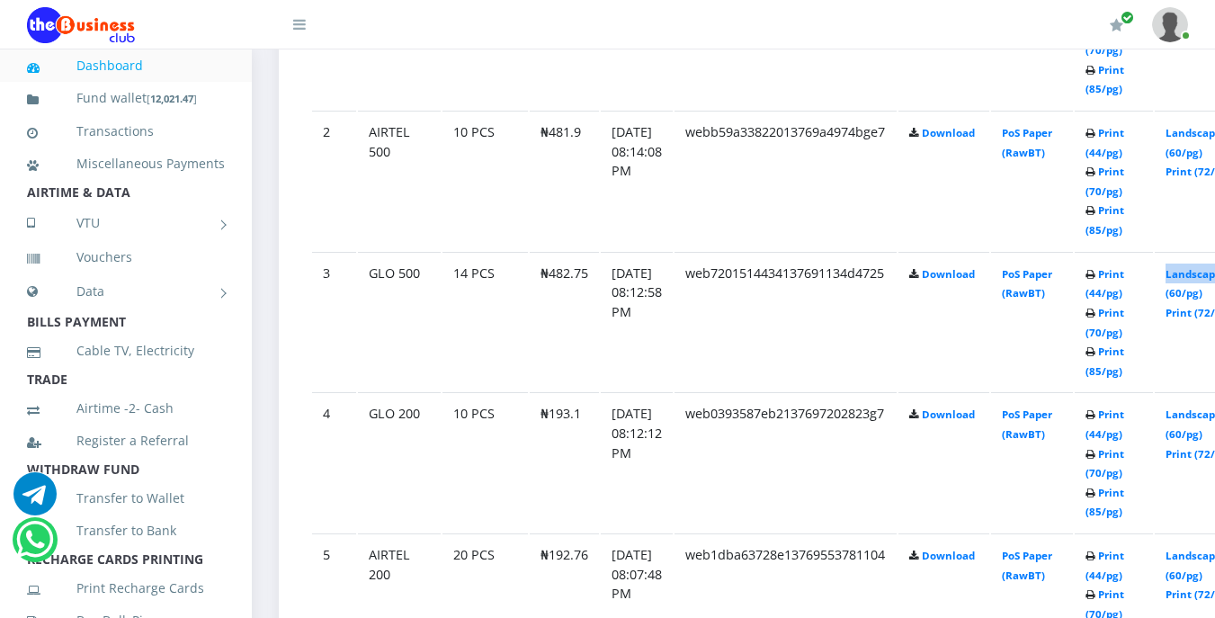
click at [1199, 284] on td "Landscape (60/pg) Print (72/pg)" at bounding box center [1202, 321] width 94 height 139
click at [1204, 276] on link "Landscape (60/pg)" at bounding box center [1193, 283] width 56 height 33
click at [1124, 278] on link "Print (44/pg)" at bounding box center [1104, 283] width 39 height 33
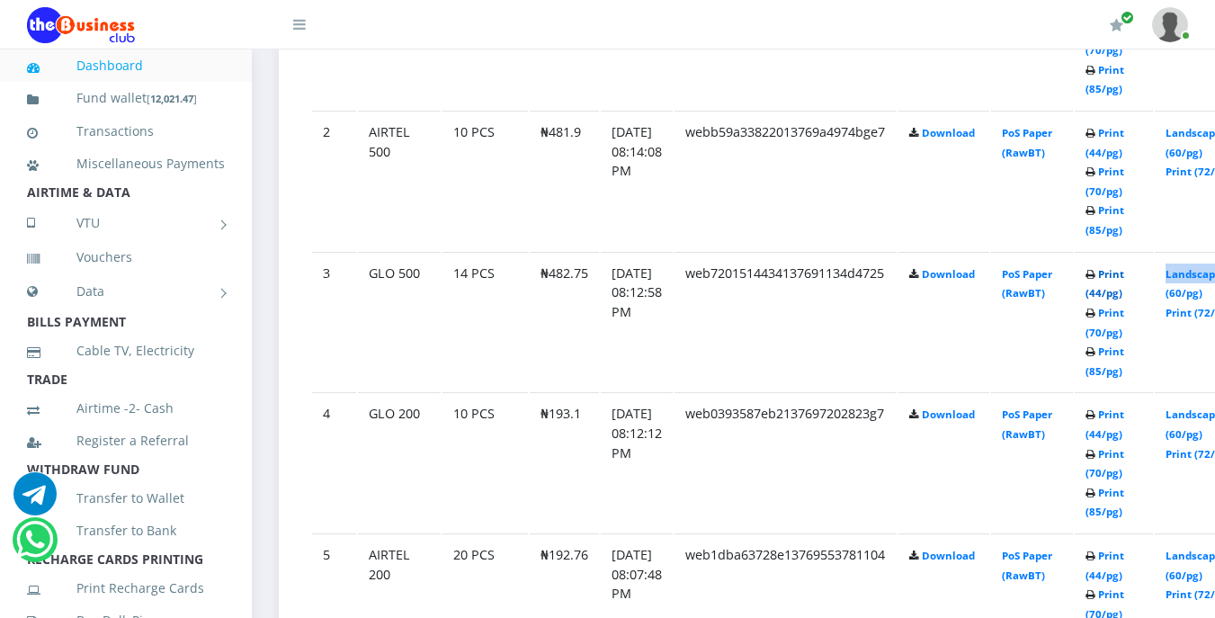
click at [1124, 278] on link "Print (44/pg)" at bounding box center [1104, 283] width 39 height 33
click at [1124, 274] on link "Print (44/pg)" at bounding box center [1104, 283] width 39 height 33
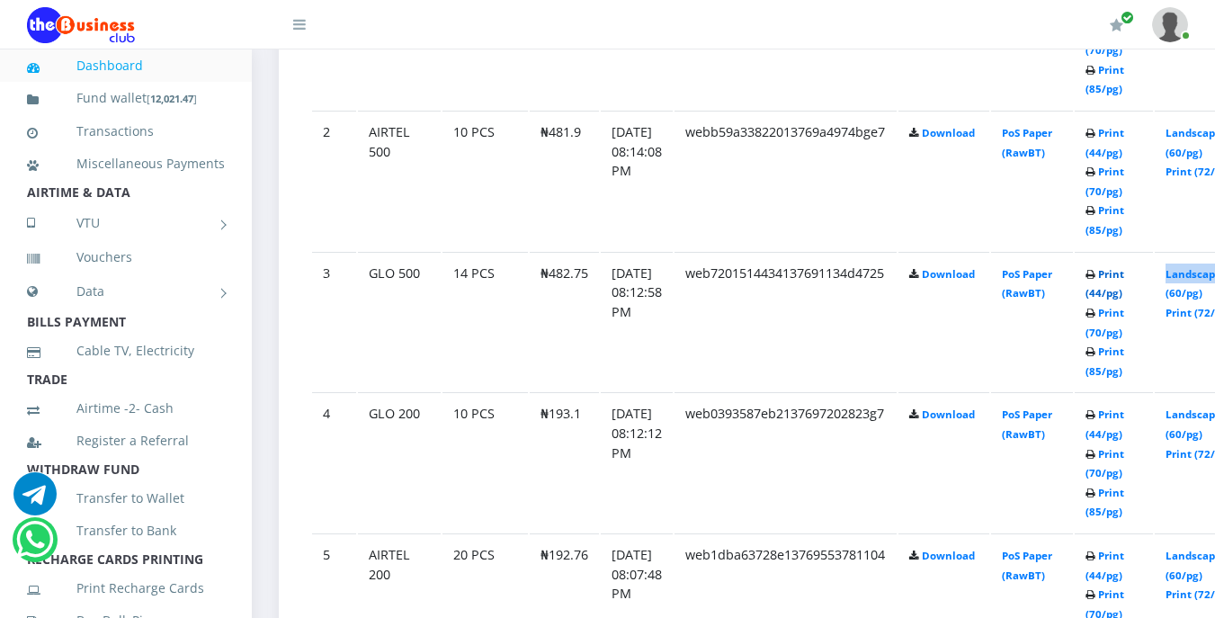
click at [1124, 274] on link "Print (44/pg)" at bounding box center [1104, 283] width 39 height 33
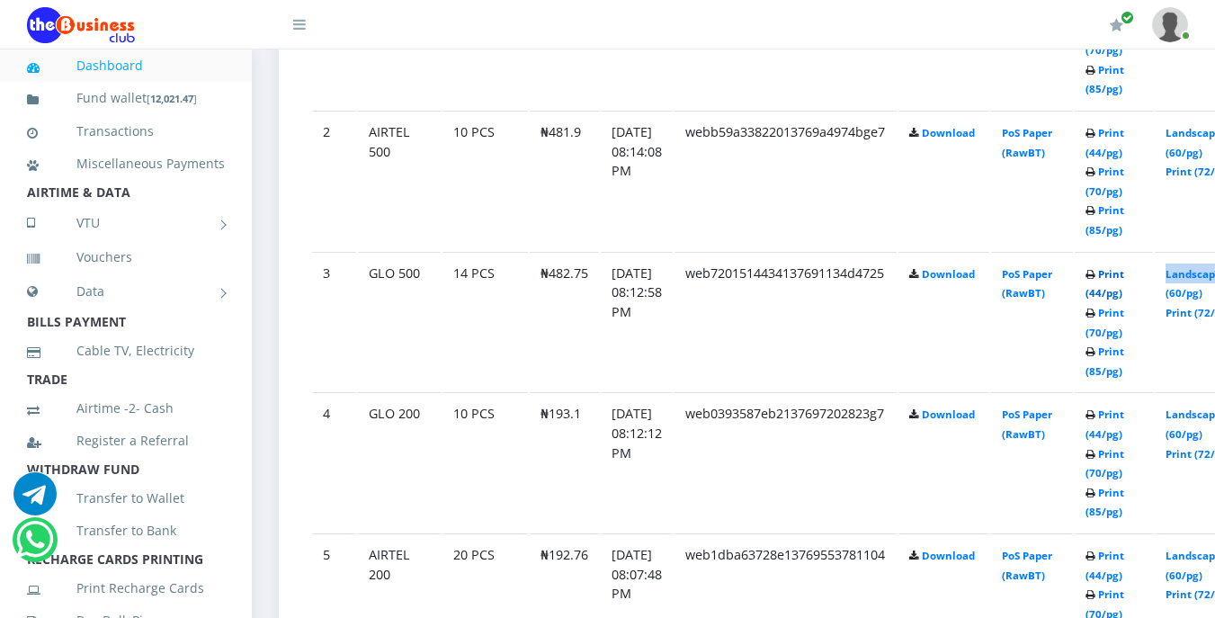
click at [1124, 274] on link "Print (44/pg)" at bounding box center [1104, 283] width 39 height 33
click at [1124, 281] on link "Print (44/pg)" at bounding box center [1104, 283] width 39 height 33
click at [1124, 277] on link "Print (44/pg)" at bounding box center [1104, 283] width 39 height 33
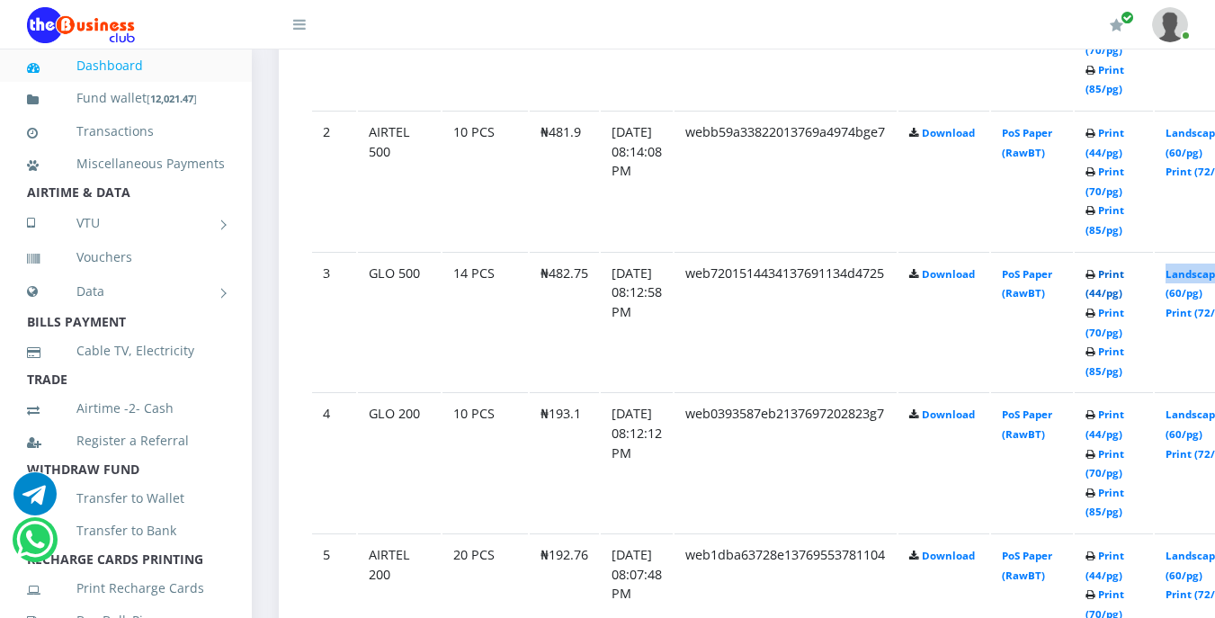
click at [1124, 277] on link "Print (44/pg)" at bounding box center [1104, 283] width 39 height 33
click at [1124, 272] on link "Print (44/pg)" at bounding box center [1104, 283] width 39 height 33
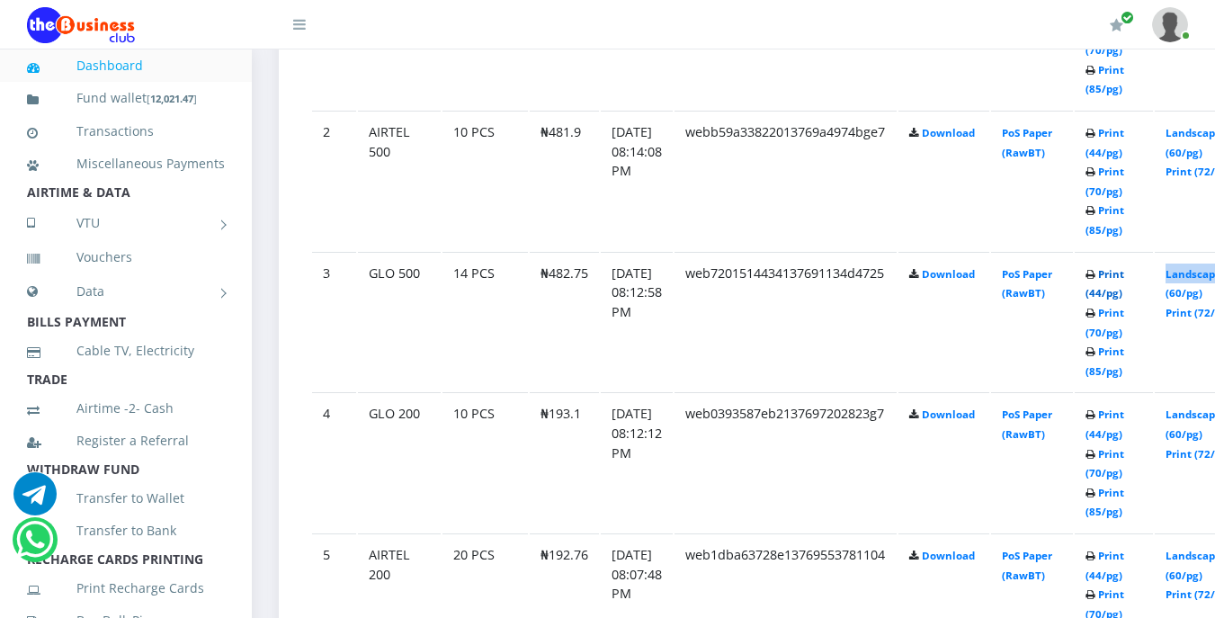
click at [1124, 272] on link "Print (44/pg)" at bounding box center [1104, 283] width 39 height 33
click at [1095, 277] on icon at bounding box center [1090, 275] width 10 height 11
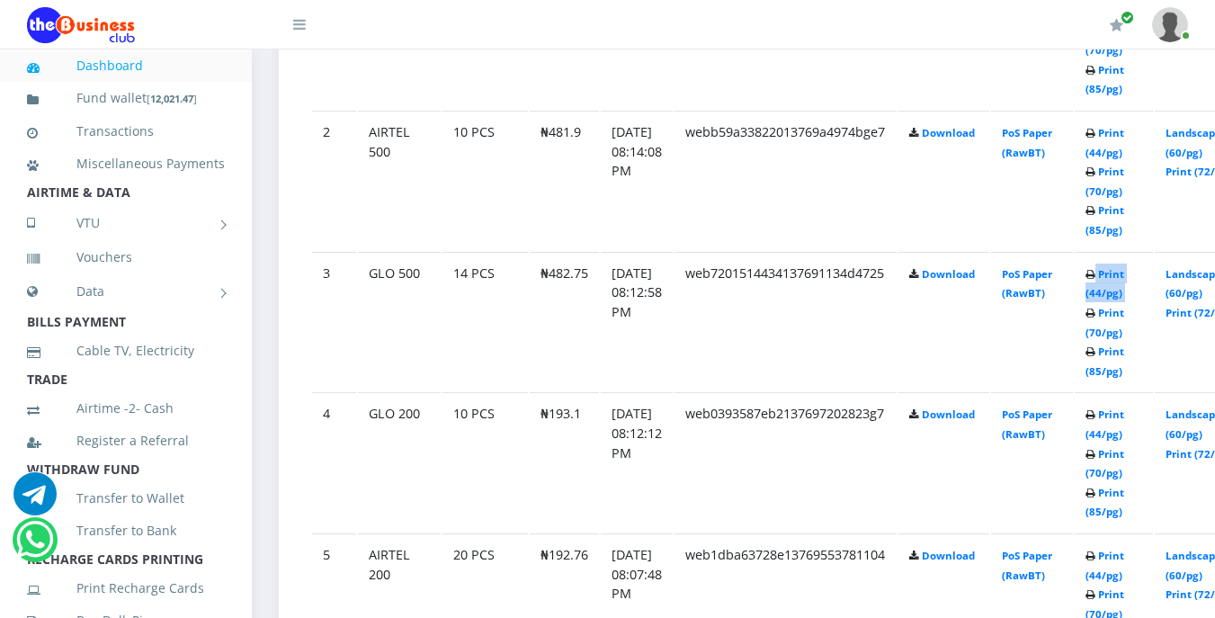
click at [1095, 277] on icon at bounding box center [1090, 275] width 10 height 11
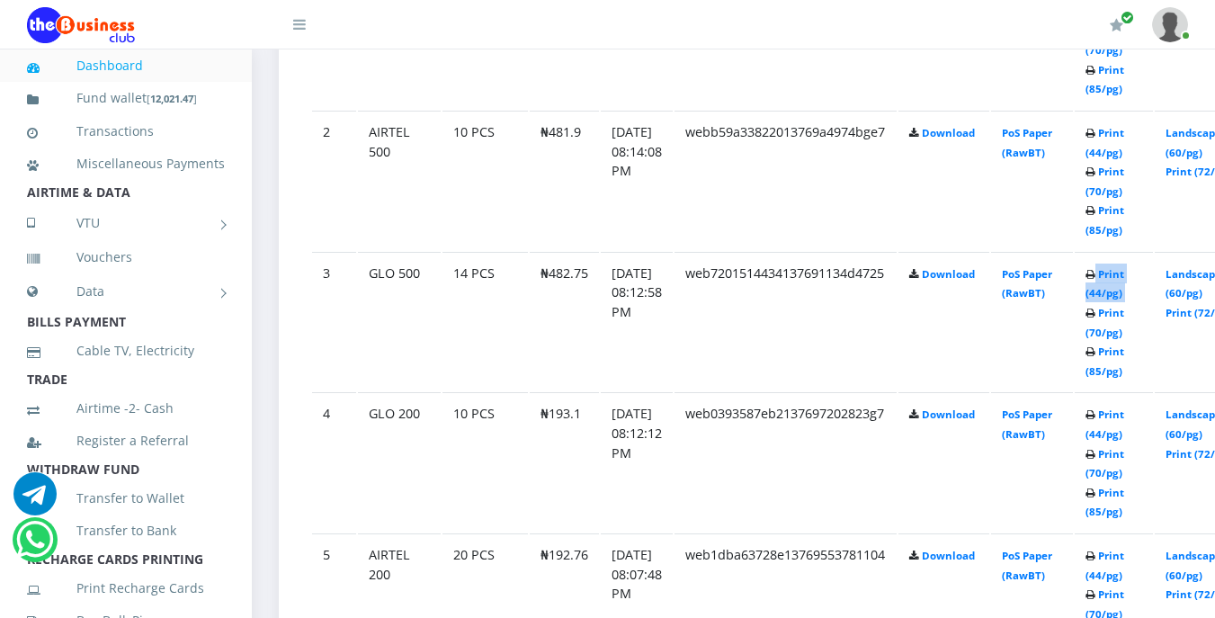
click at [1095, 277] on icon at bounding box center [1090, 275] width 10 height 11
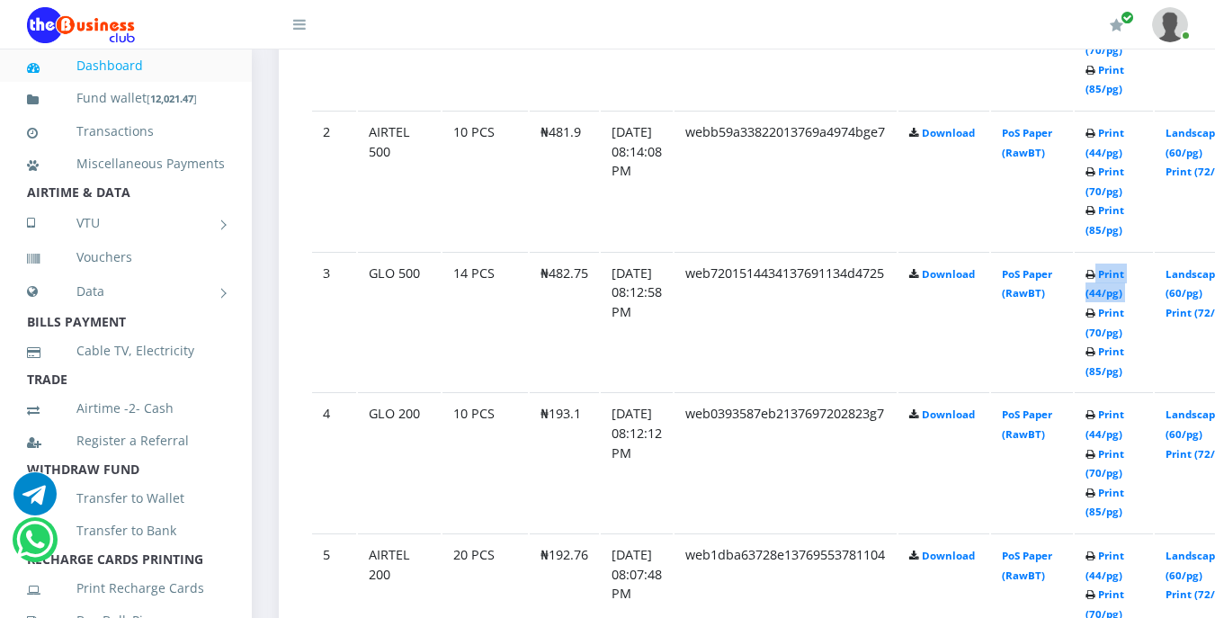
click at [1095, 277] on icon at bounding box center [1090, 275] width 10 height 11
click at [1124, 275] on link "Print (44/pg)" at bounding box center [1104, 283] width 39 height 33
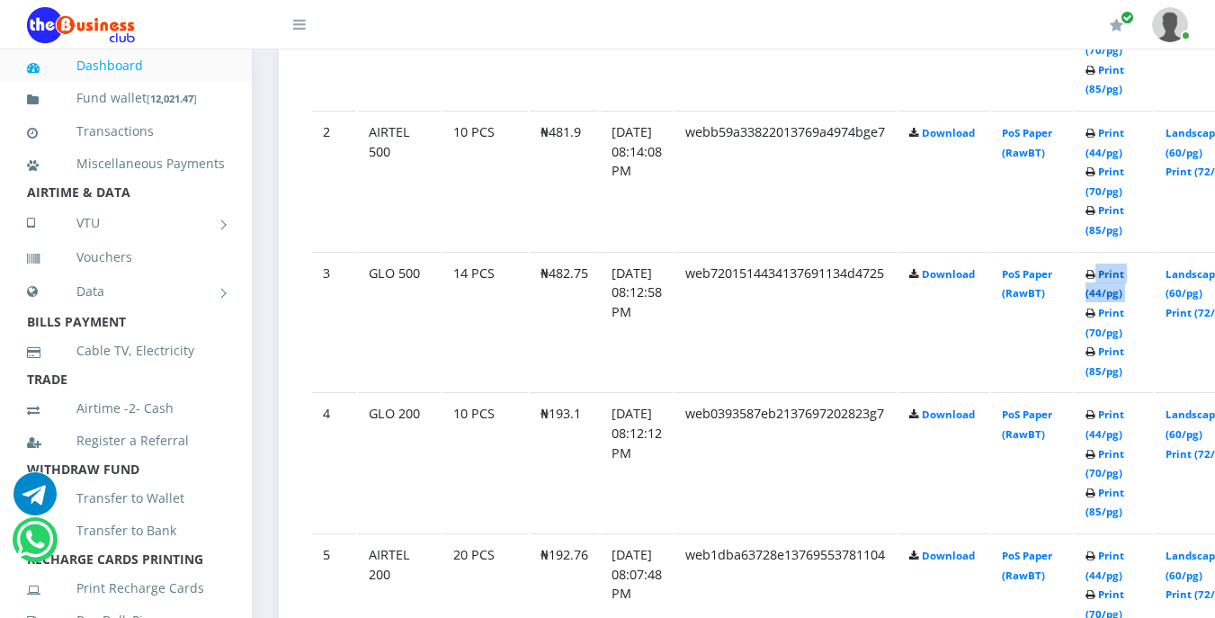
click at [1124, 275] on link "Print (44/pg)" at bounding box center [1104, 283] width 39 height 33
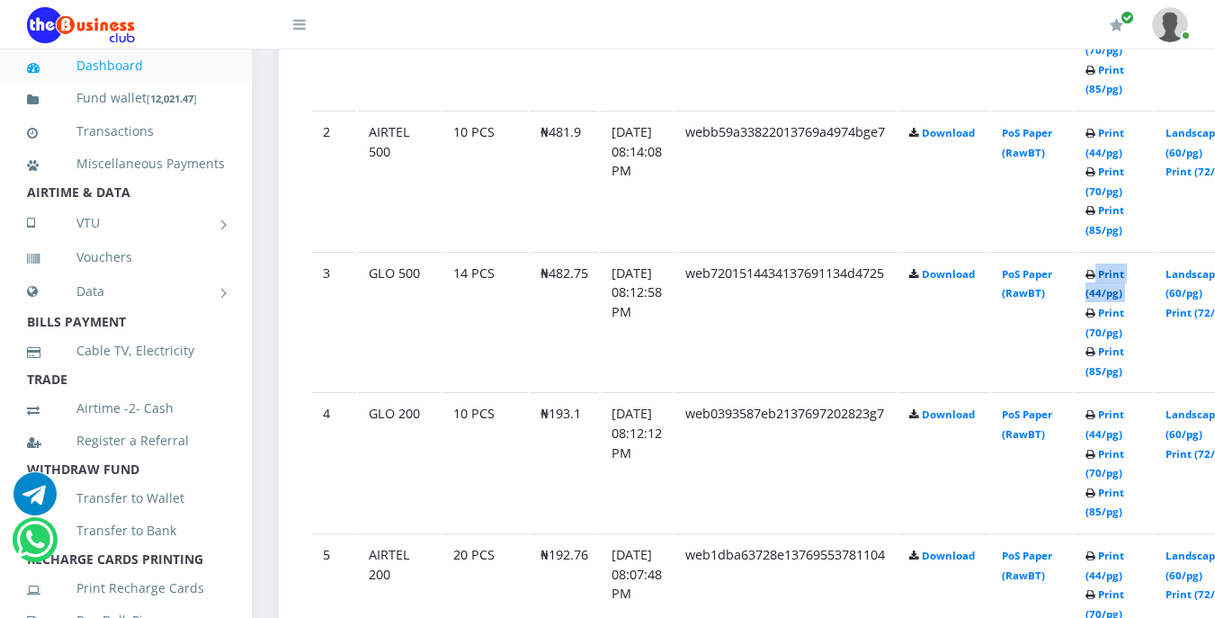
click at [1124, 275] on link "Print (44/pg)" at bounding box center [1104, 283] width 39 height 33
click at [1124, 274] on link "Print (44/pg)" at bounding box center [1104, 283] width 39 height 33
click at [1124, 278] on link "Print (44/pg)" at bounding box center [1104, 283] width 39 height 33
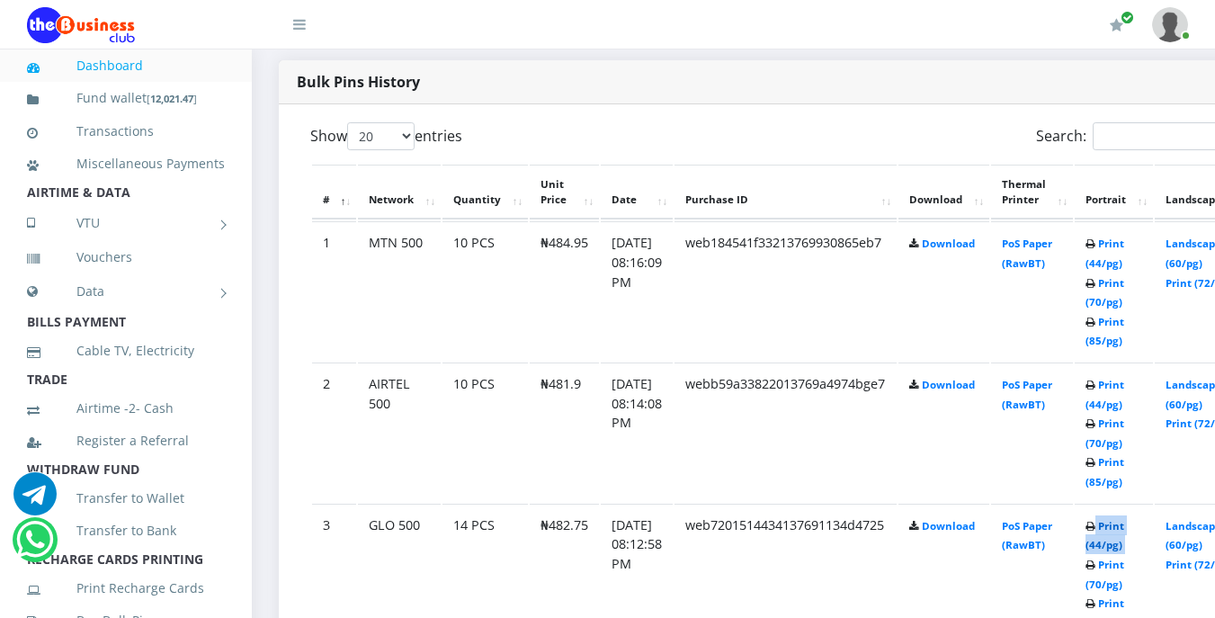
scroll to position [951, 0]
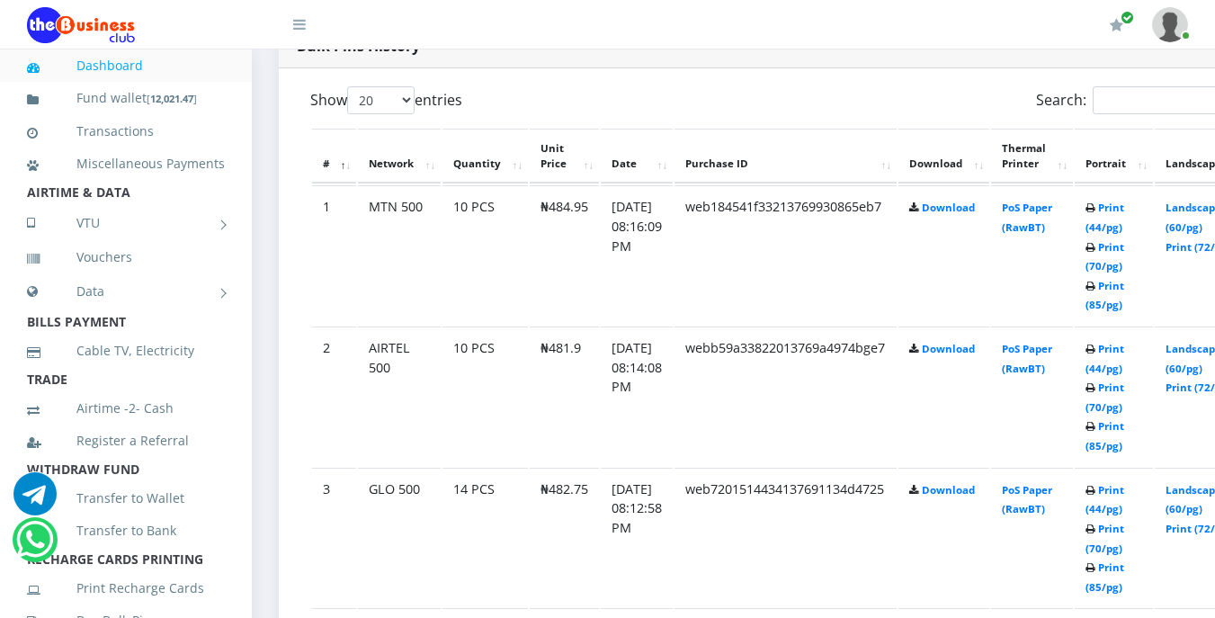
click at [1125, 220] on td "Print (44/pg) Print (70/pg) Print (85/pg)" at bounding box center [1114, 254] width 78 height 139
click at [1124, 212] on link "Print (44/pg)" at bounding box center [1104, 217] width 39 height 33
click at [1095, 214] on icon at bounding box center [1090, 208] width 10 height 11
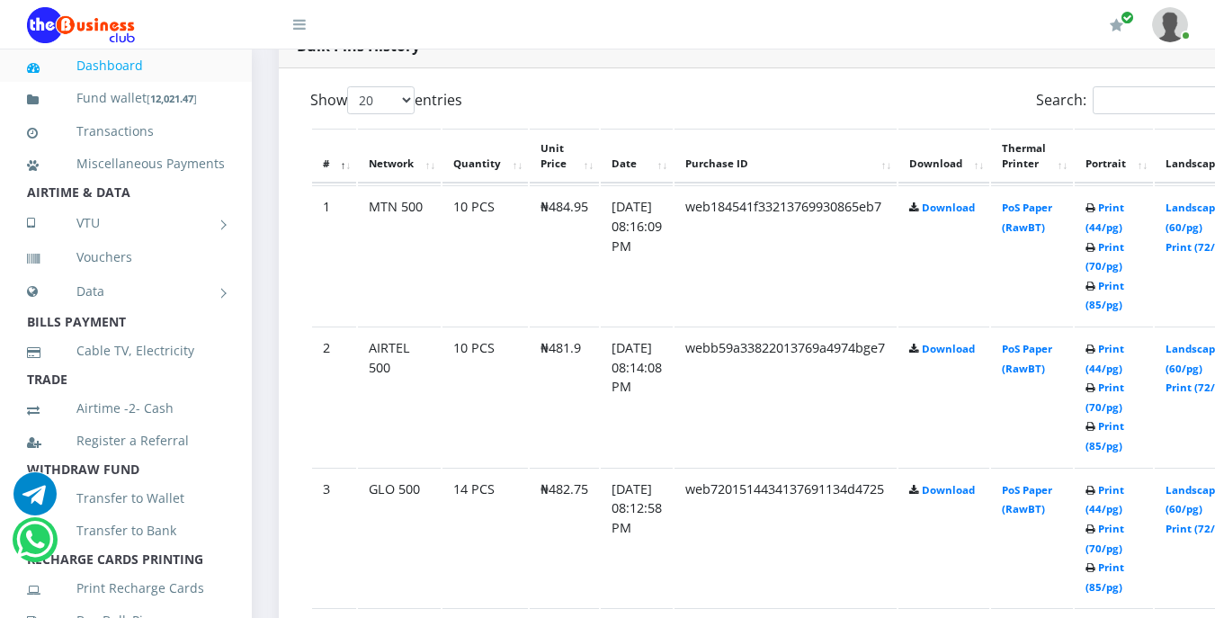
click at [1095, 214] on icon at bounding box center [1090, 208] width 10 height 11
click at [1095, 210] on icon at bounding box center [1090, 208] width 10 height 11
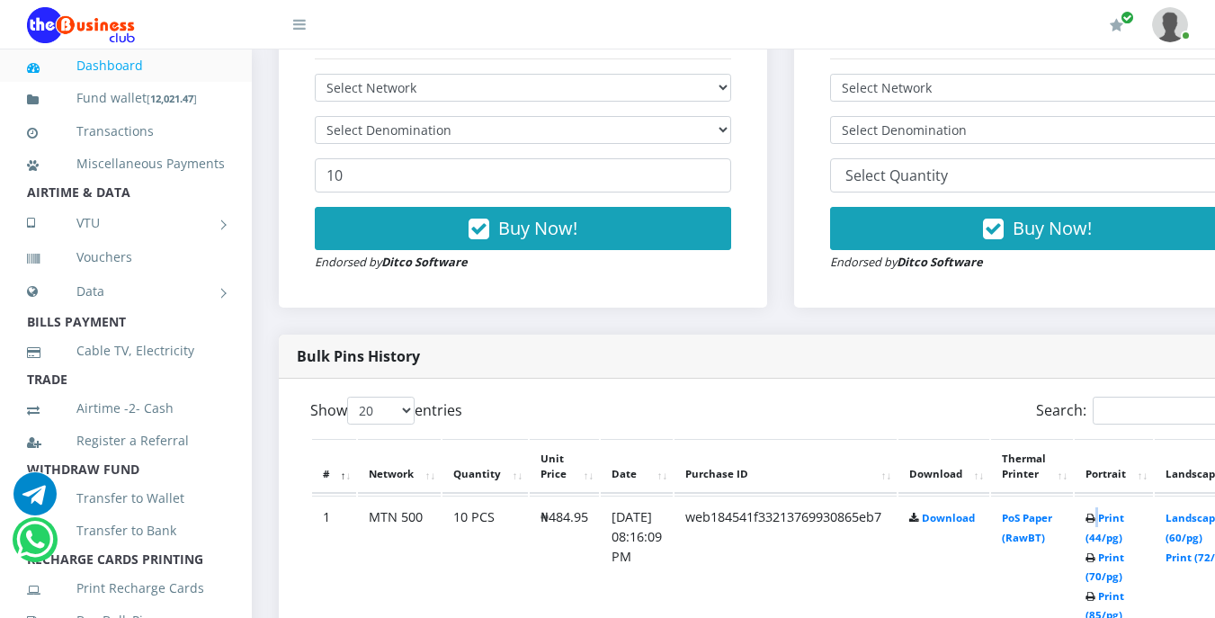
scroll to position [683, 0]
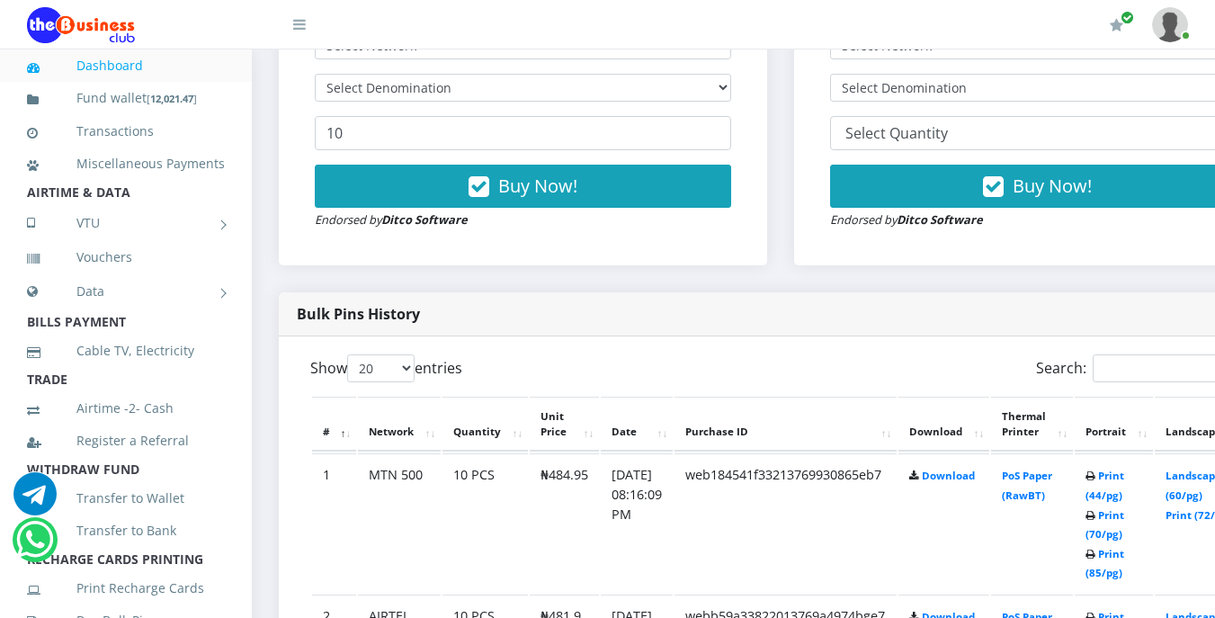
click at [134, 205] on li "AIRTIME & DATA" at bounding box center [126, 192] width 252 height 25
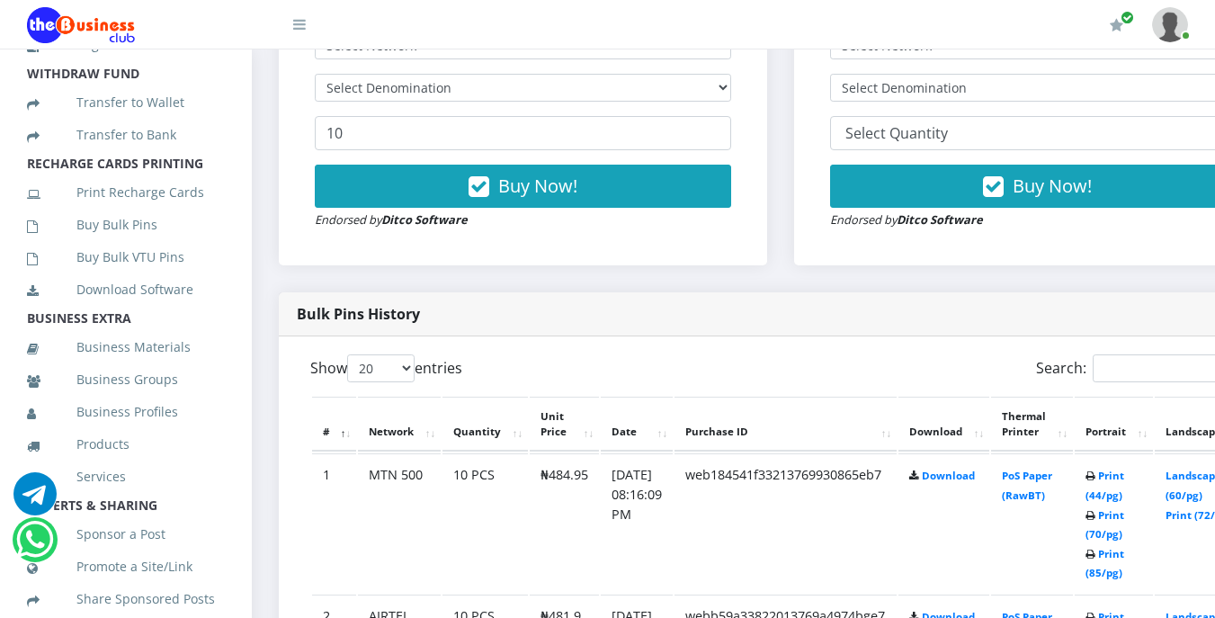
scroll to position [432, 0]
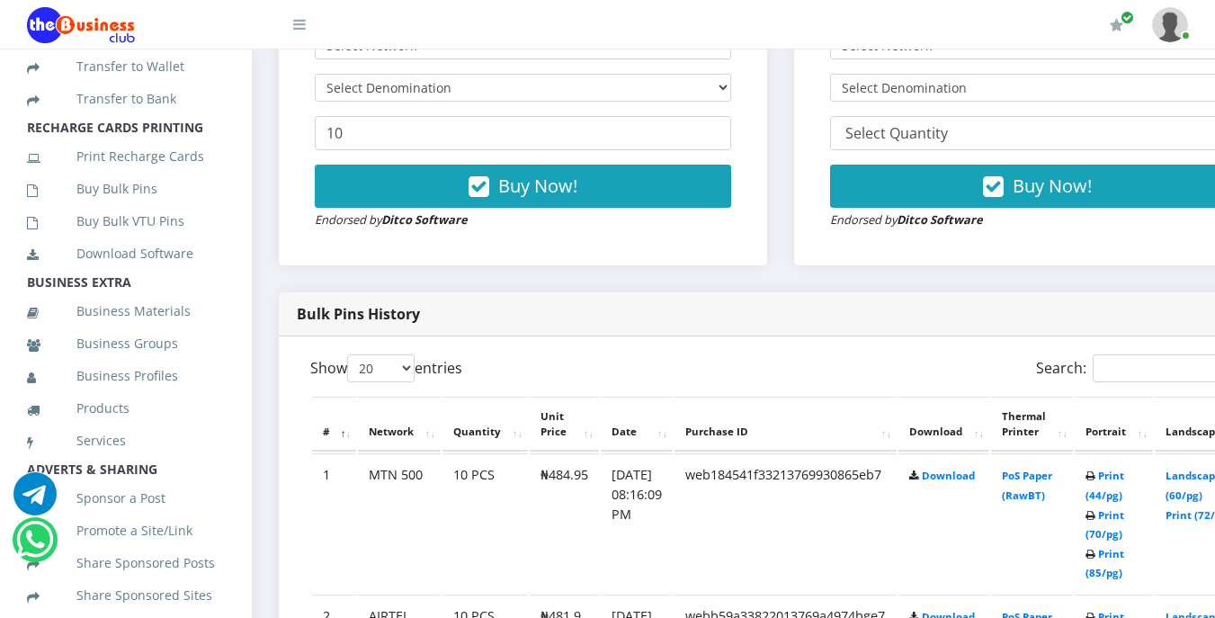
click at [138, 208] on link "Buy Bulk Pins" at bounding box center [126, 188] width 198 height 41
click at [112, 210] on link "Buy Bulk Pins" at bounding box center [126, 188] width 198 height 41
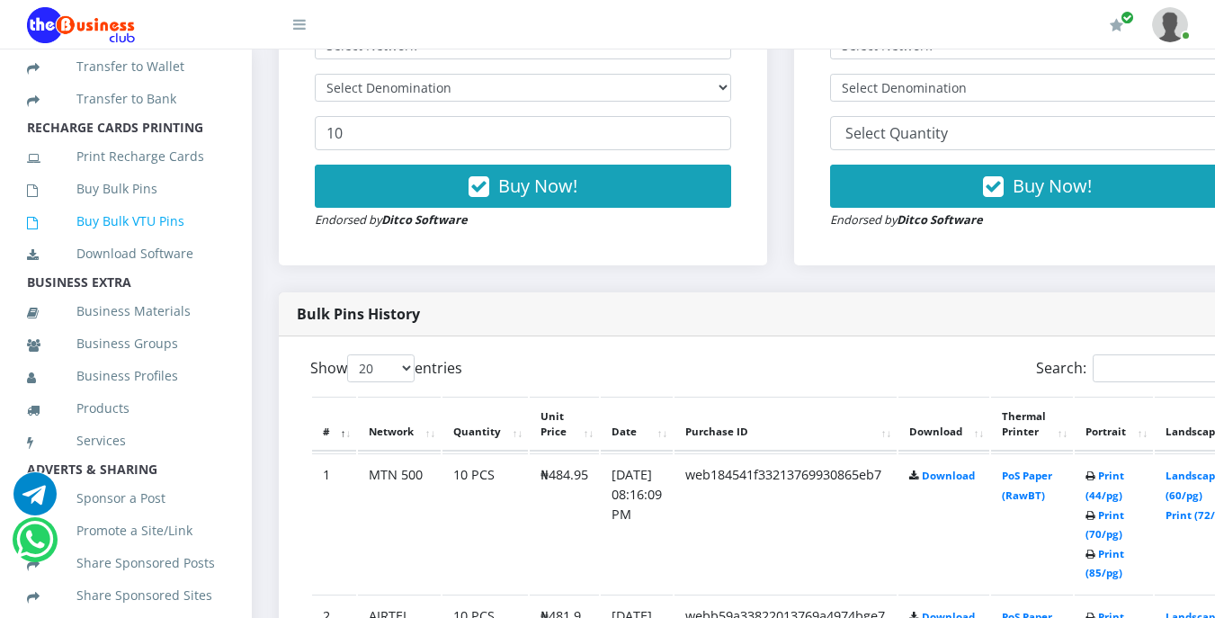
click at [124, 242] on link "Buy Bulk VTU Pins" at bounding box center [126, 221] width 198 height 41
click at [112, 242] on link "Buy Bulk VTU Pins" at bounding box center [126, 221] width 198 height 41
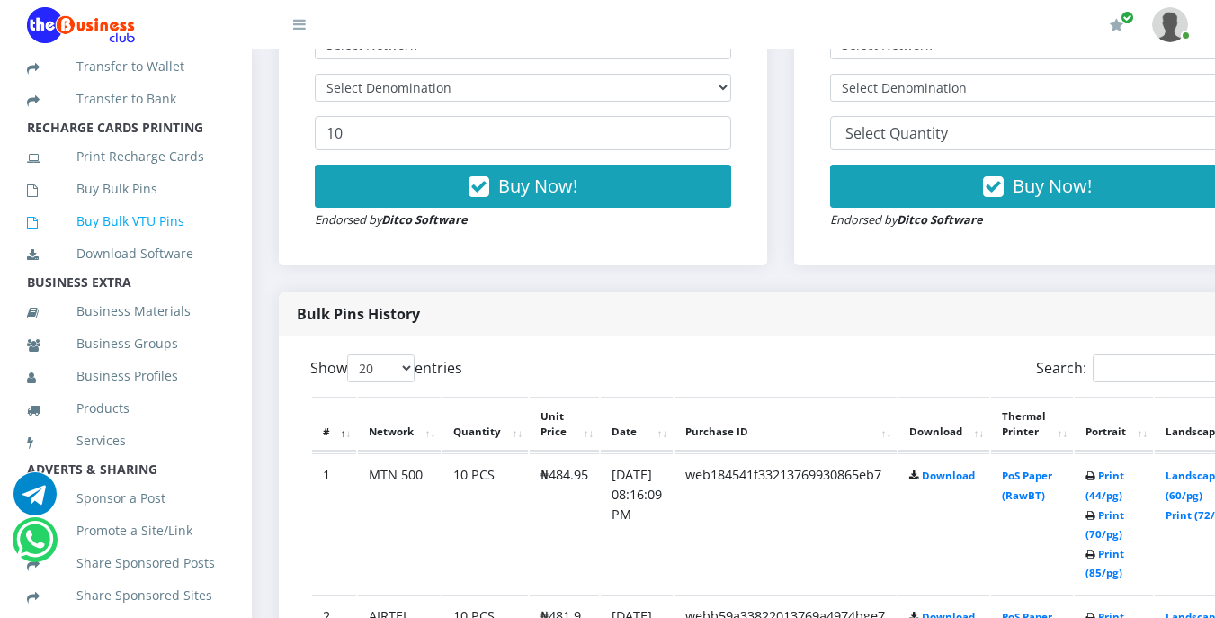
click at [112, 242] on link "Buy Bulk VTU Pins" at bounding box center [126, 221] width 198 height 41
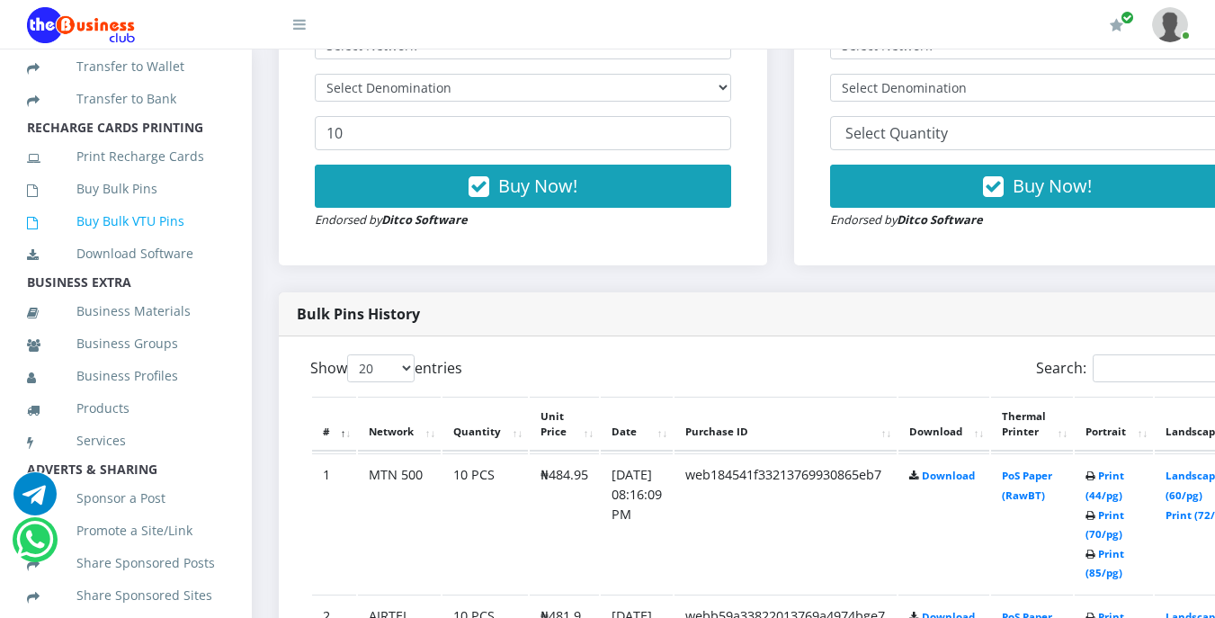
click at [112, 242] on link "Buy Bulk VTU Pins" at bounding box center [126, 221] width 198 height 41
click at [119, 295] on li "BUSINESS EXTRA" at bounding box center [126, 282] width 252 height 25
click at [134, 332] on link "Business Materials" at bounding box center [126, 310] width 198 height 41
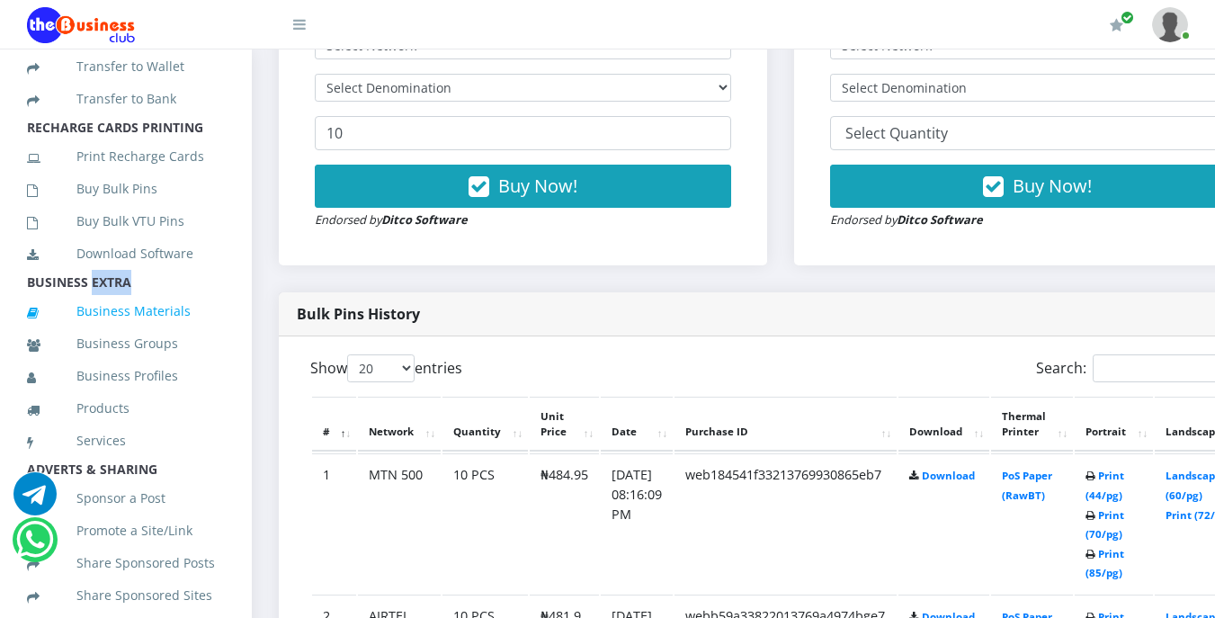
click at [152, 332] on link "Business Materials" at bounding box center [126, 310] width 198 height 41
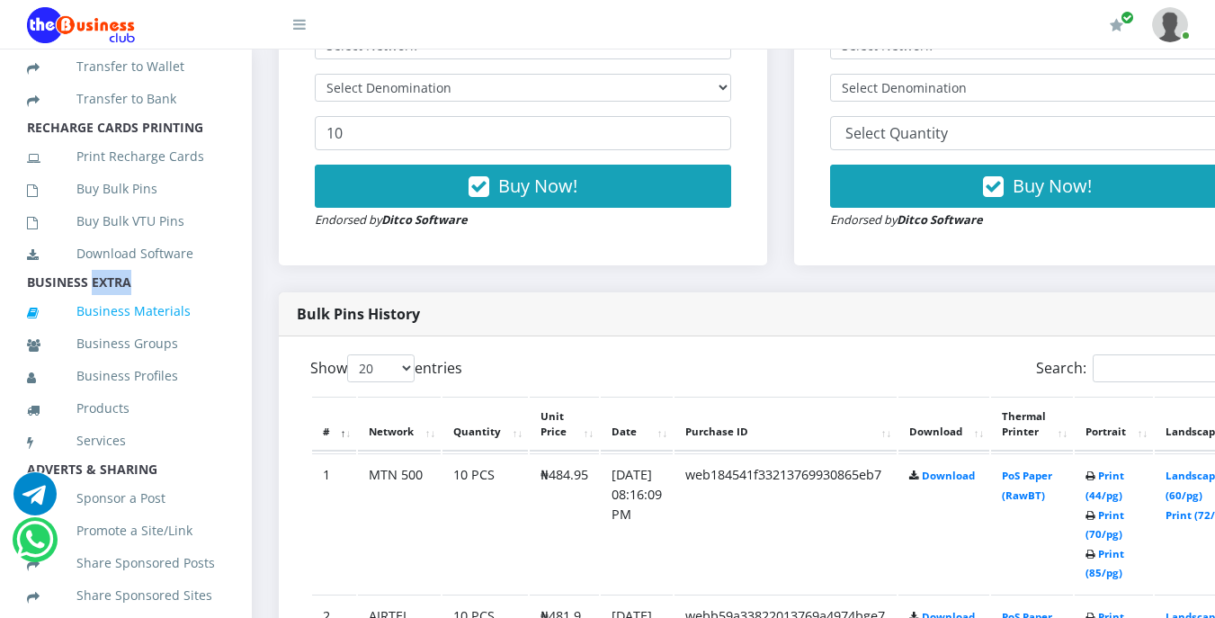
click at [152, 332] on link "Business Materials" at bounding box center [126, 310] width 198 height 41
click at [157, 364] on link "Business Groups" at bounding box center [126, 343] width 198 height 41
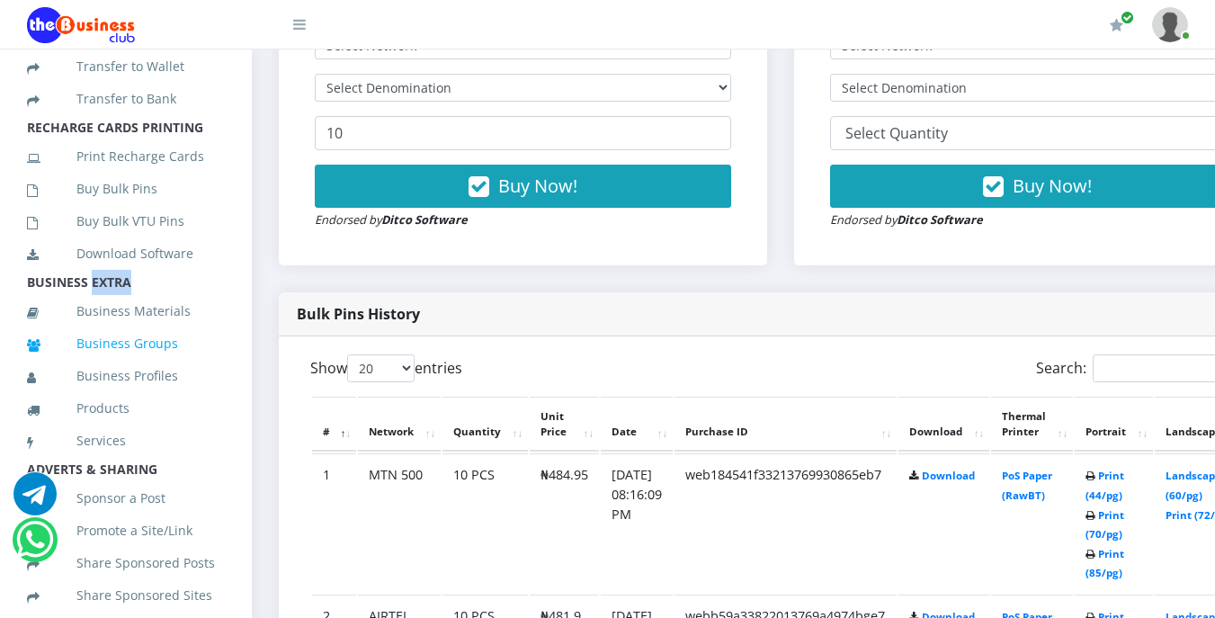
click at [157, 364] on link "Business Groups" at bounding box center [126, 343] width 198 height 41
click at [171, 332] on link "Business Materials" at bounding box center [126, 310] width 198 height 41
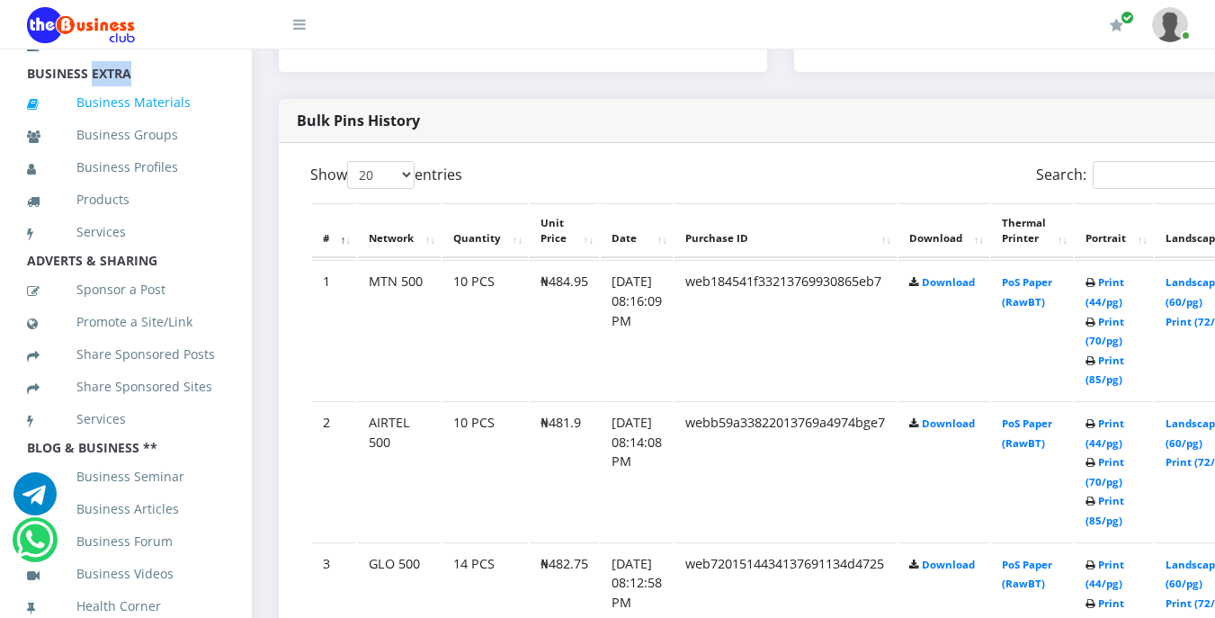
scroll to position [899, 0]
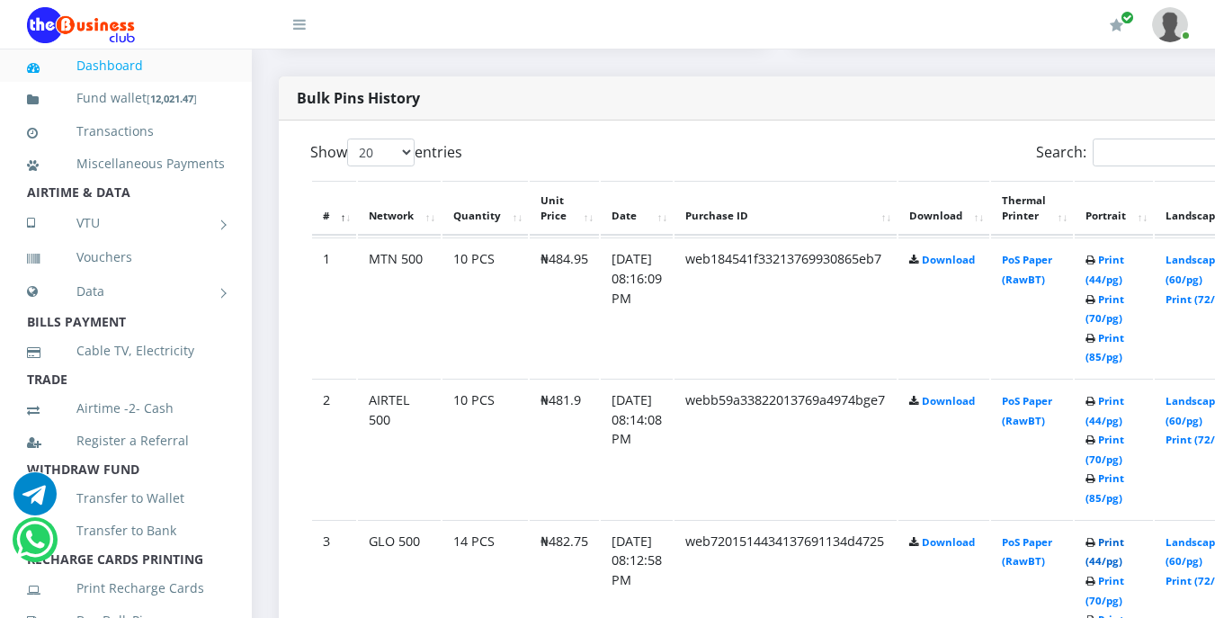
click at [1124, 549] on link "Print (44/pg)" at bounding box center [1104, 551] width 39 height 33
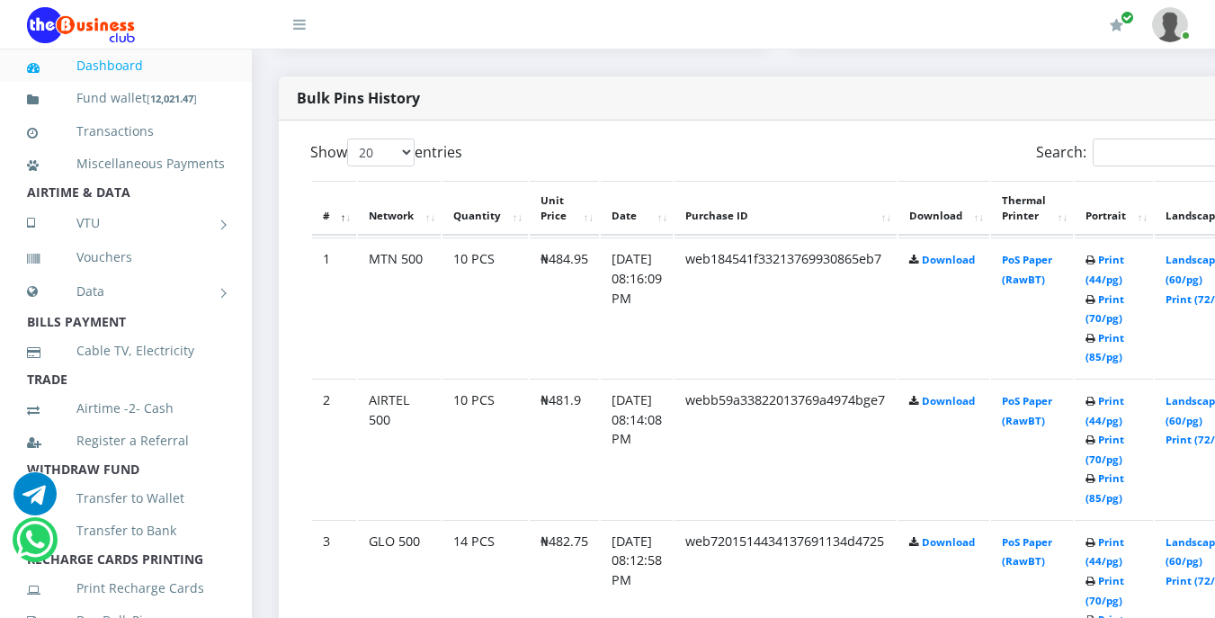
click at [1095, 549] on icon at bounding box center [1090, 543] width 10 height 11
click at [1124, 544] on link "Print (44/pg)" at bounding box center [1104, 551] width 39 height 33
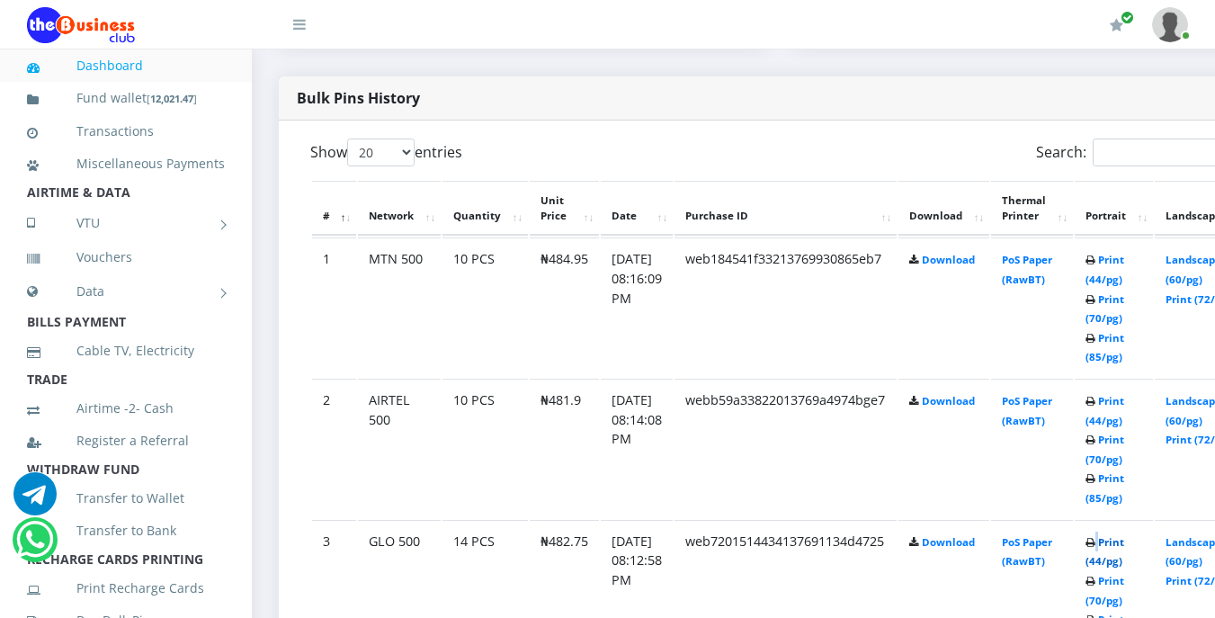
click at [1124, 544] on link "Print (44/pg)" at bounding box center [1104, 551] width 39 height 33
click at [1124, 545] on link "Print (44/pg)" at bounding box center [1104, 551] width 39 height 33
click at [1124, 544] on link "Print (44/pg)" at bounding box center [1104, 551] width 39 height 33
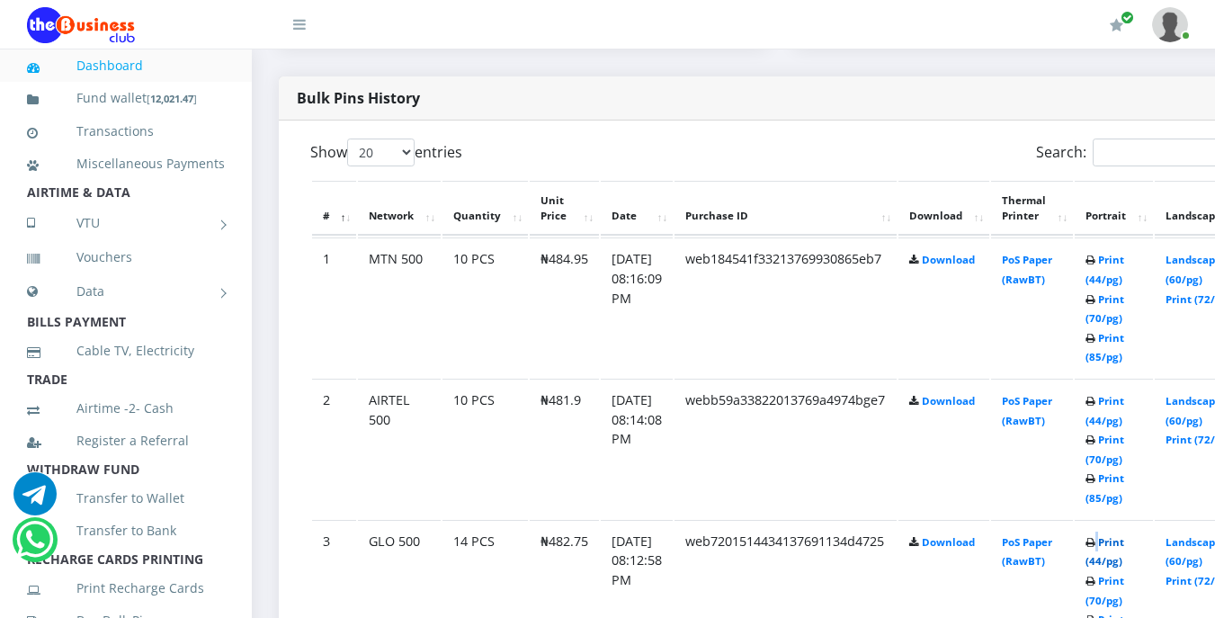
click at [1124, 544] on link "Print (44/pg)" at bounding box center [1104, 551] width 39 height 33
click at [1095, 544] on icon at bounding box center [1090, 543] width 10 height 11
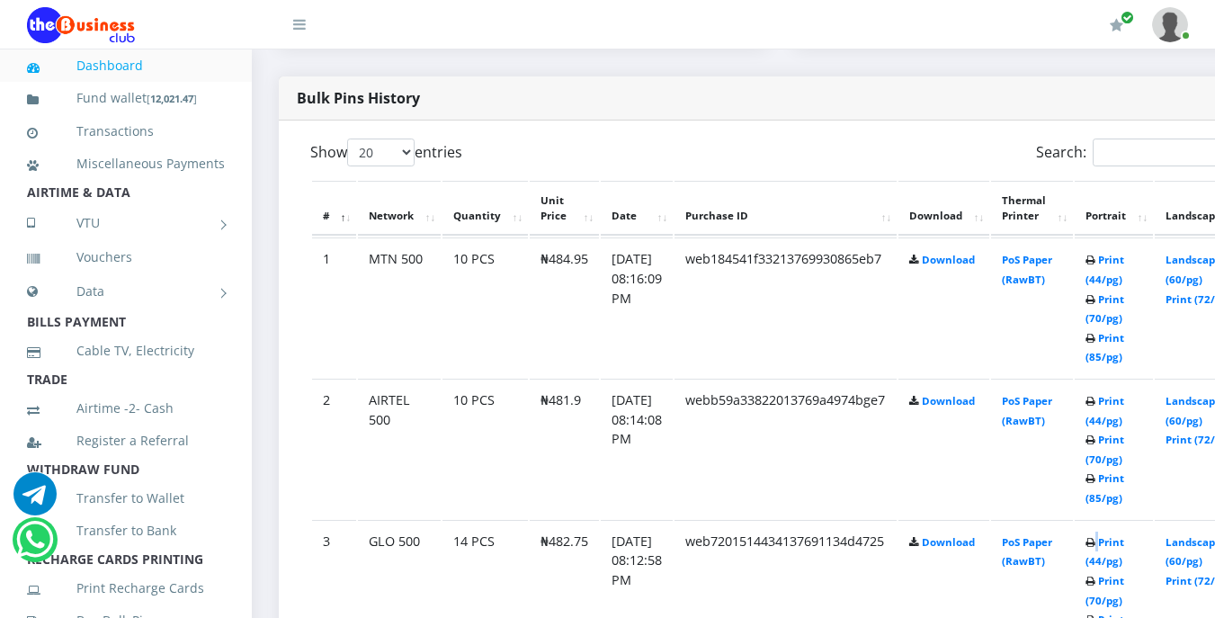
click at [1095, 544] on icon at bounding box center [1090, 543] width 10 height 11
click at [1124, 544] on link "Print (44/pg)" at bounding box center [1104, 551] width 39 height 33
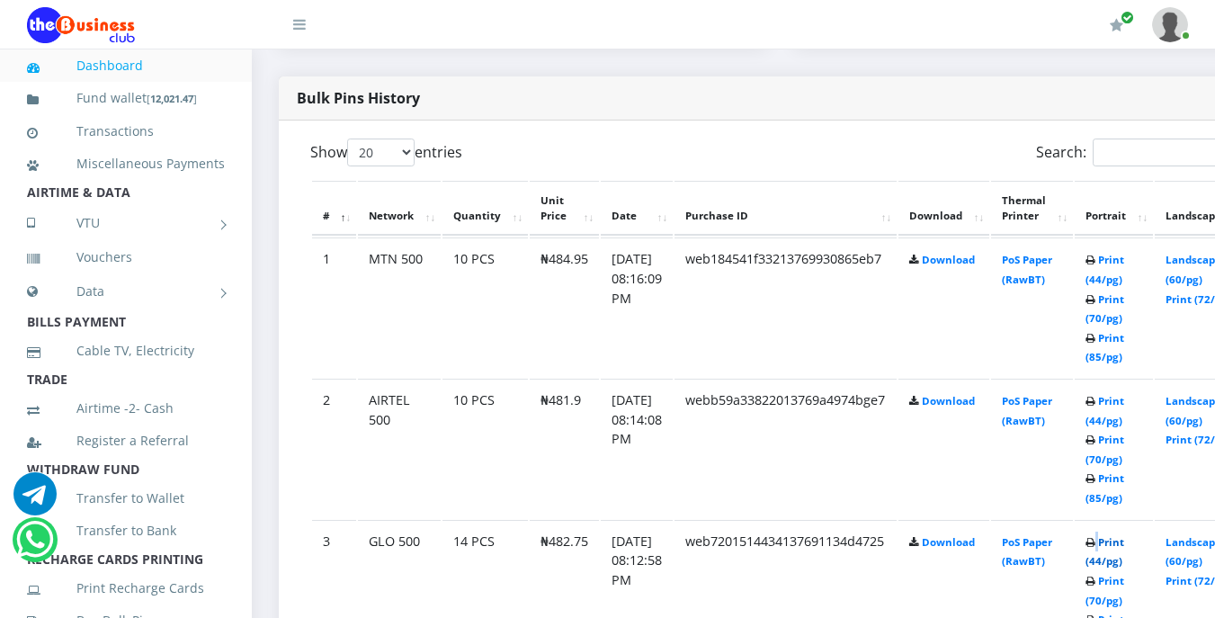
click at [1124, 544] on link "Print (44/pg)" at bounding box center [1104, 551] width 39 height 33
click at [1124, 403] on link "Print (44/pg)" at bounding box center [1104, 410] width 39 height 33
click at [1124, 263] on link "Print (44/pg)" at bounding box center [1104, 269] width 39 height 33
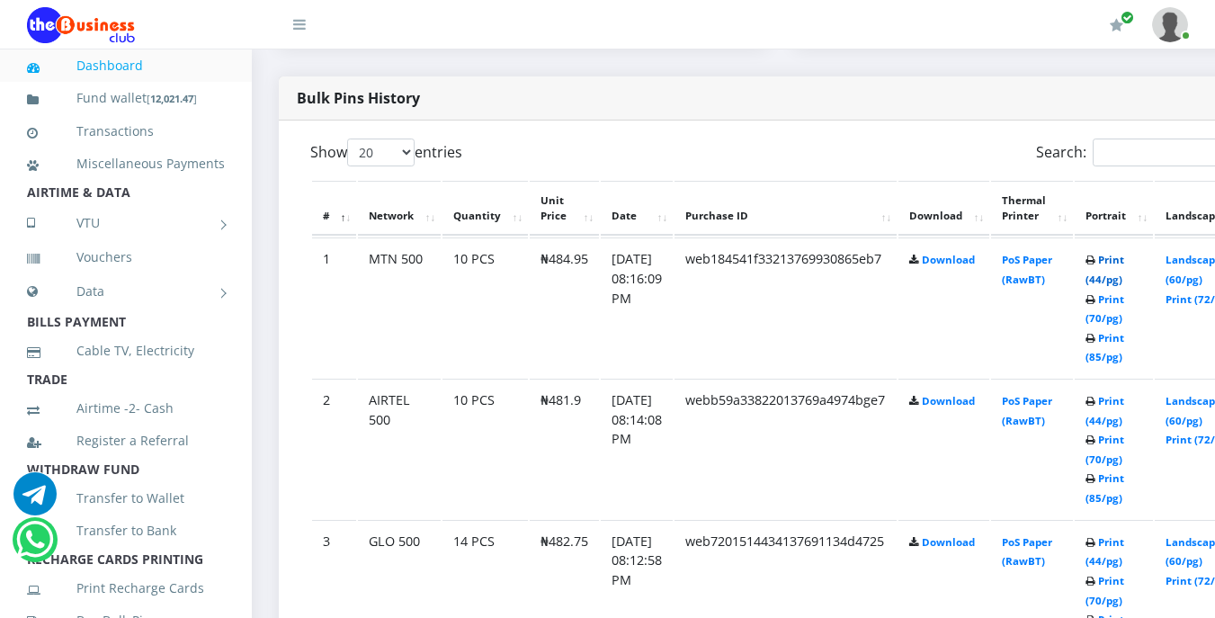
click at [1124, 263] on link "Print (44/pg)" at bounding box center [1104, 269] width 39 height 33
